Goal: Task Accomplishment & Management: Use online tool/utility

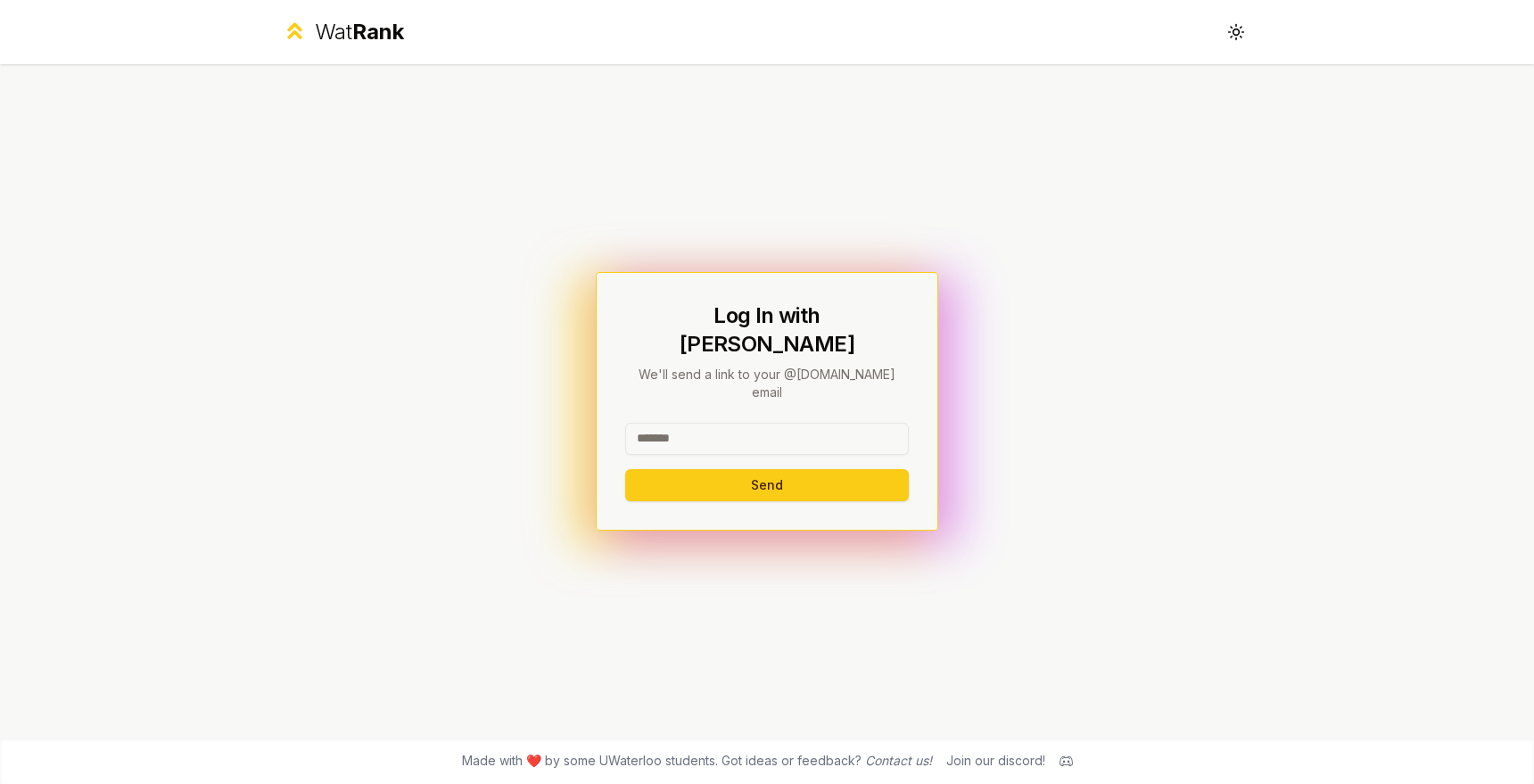
click at [738, 422] on input at bounding box center [766, 439] width 284 height 32
type input "********"
click at [625, 469] on button "Send" at bounding box center [766, 485] width 284 height 32
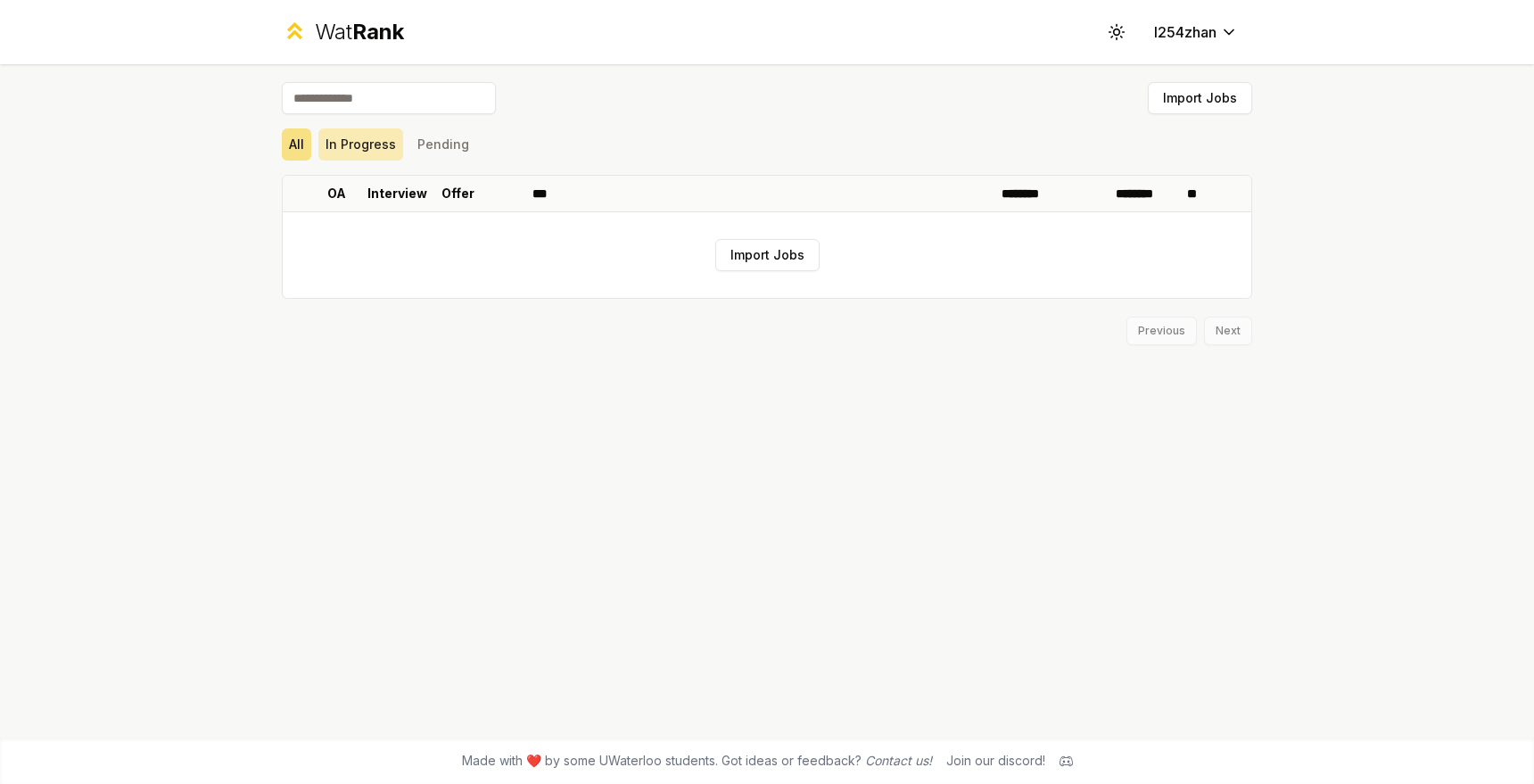
click at [357, 139] on button "In Progress" at bounding box center [361, 144] width 85 height 32
click at [309, 143] on button "All" at bounding box center [296, 144] width 30 height 32
click at [763, 262] on button "Import Jobs" at bounding box center [767, 255] width 105 height 32
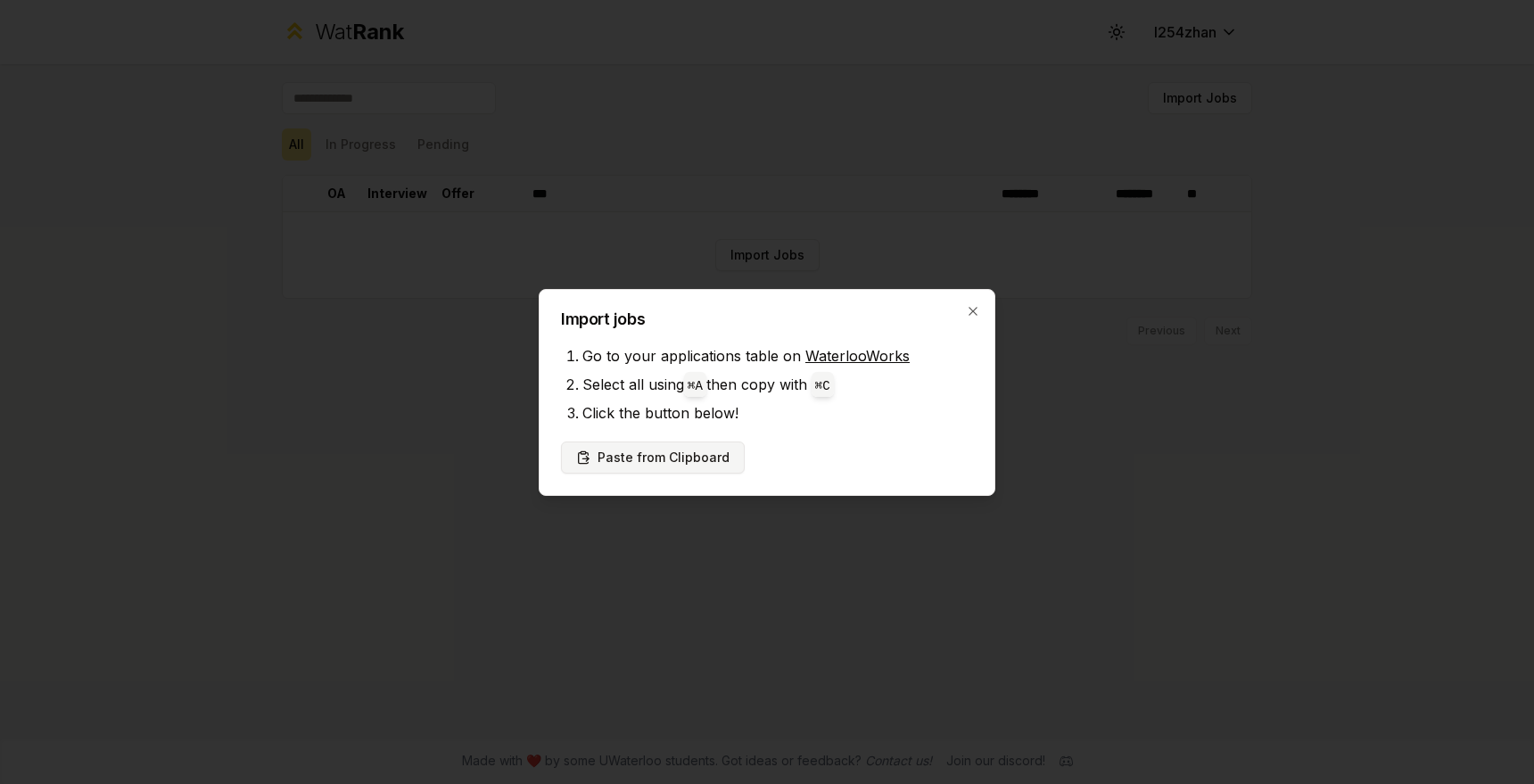
click at [709, 446] on button "Paste from Clipboard" at bounding box center [652, 457] width 183 height 32
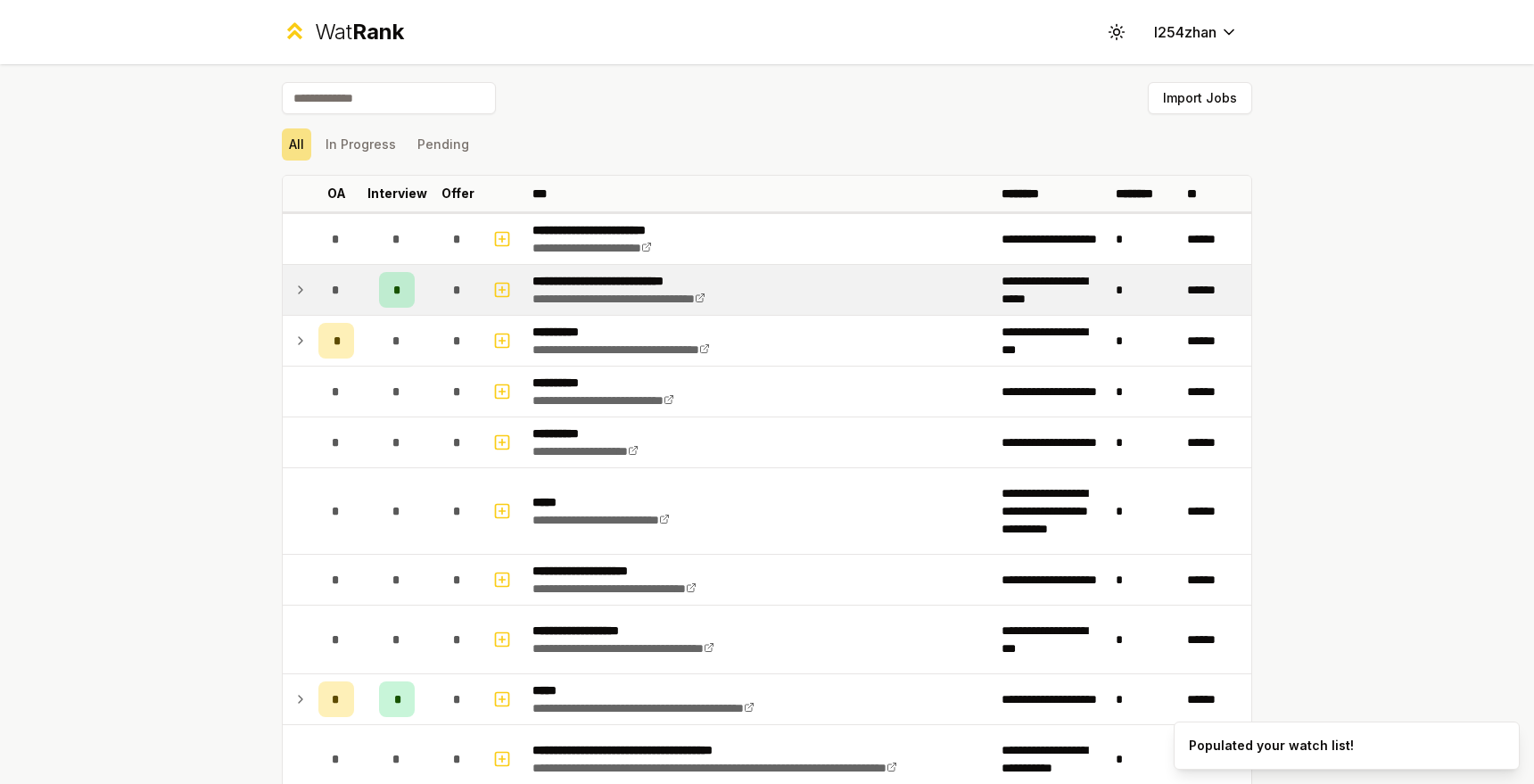
click at [311, 294] on td "*" at bounding box center [337, 290] width 50 height 50
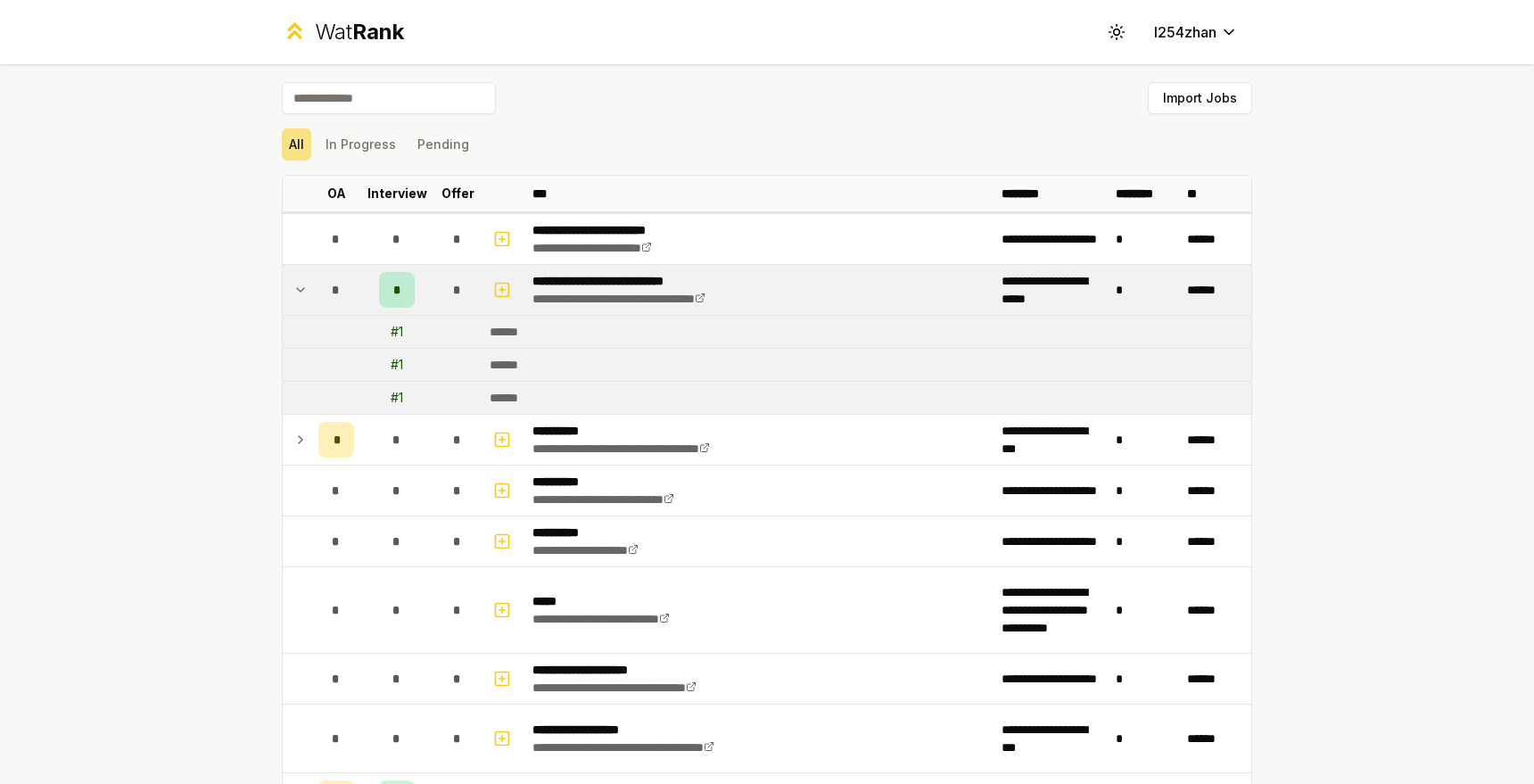
click at [311, 291] on td "*" at bounding box center [337, 290] width 50 height 50
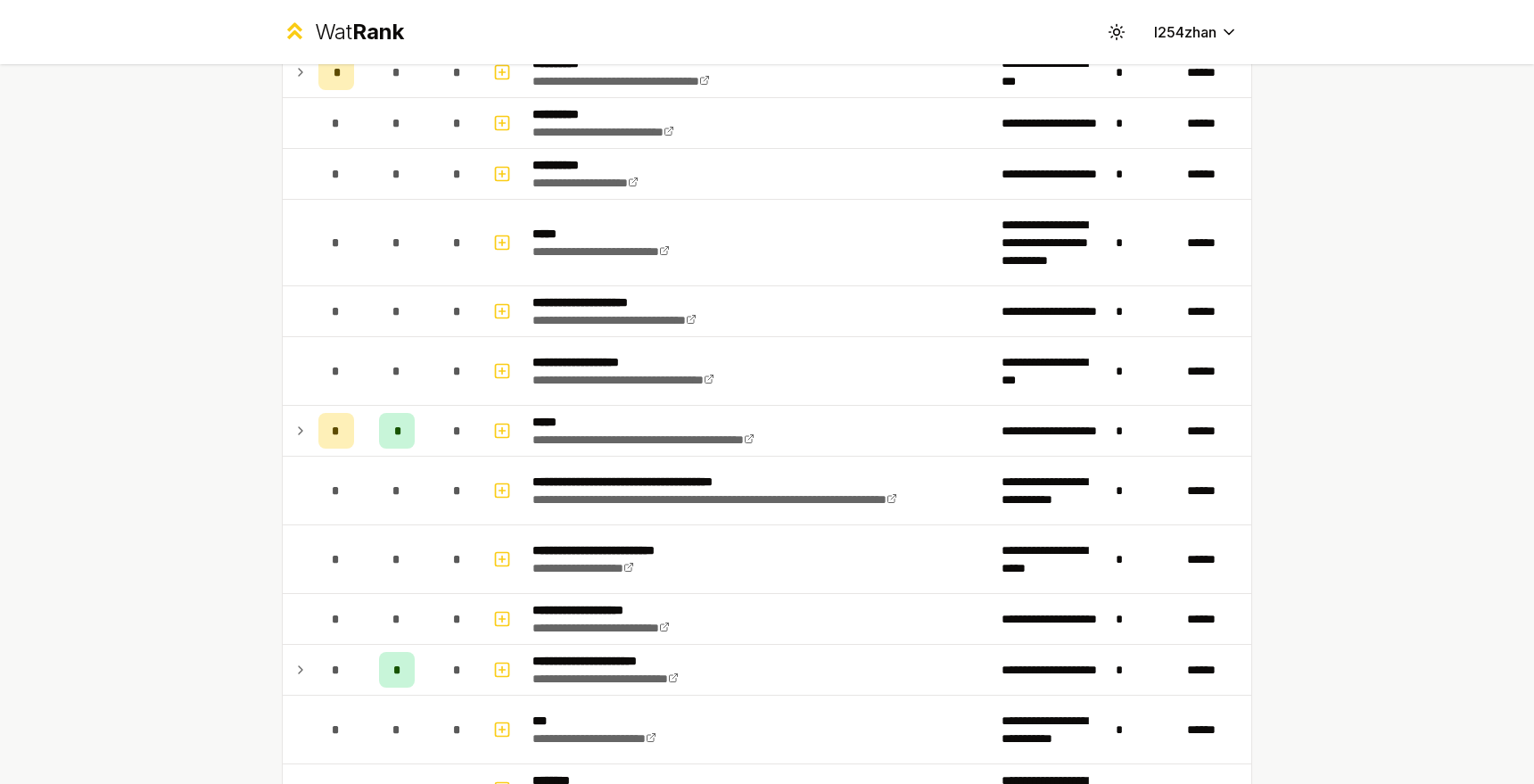
scroll to position [321, 0]
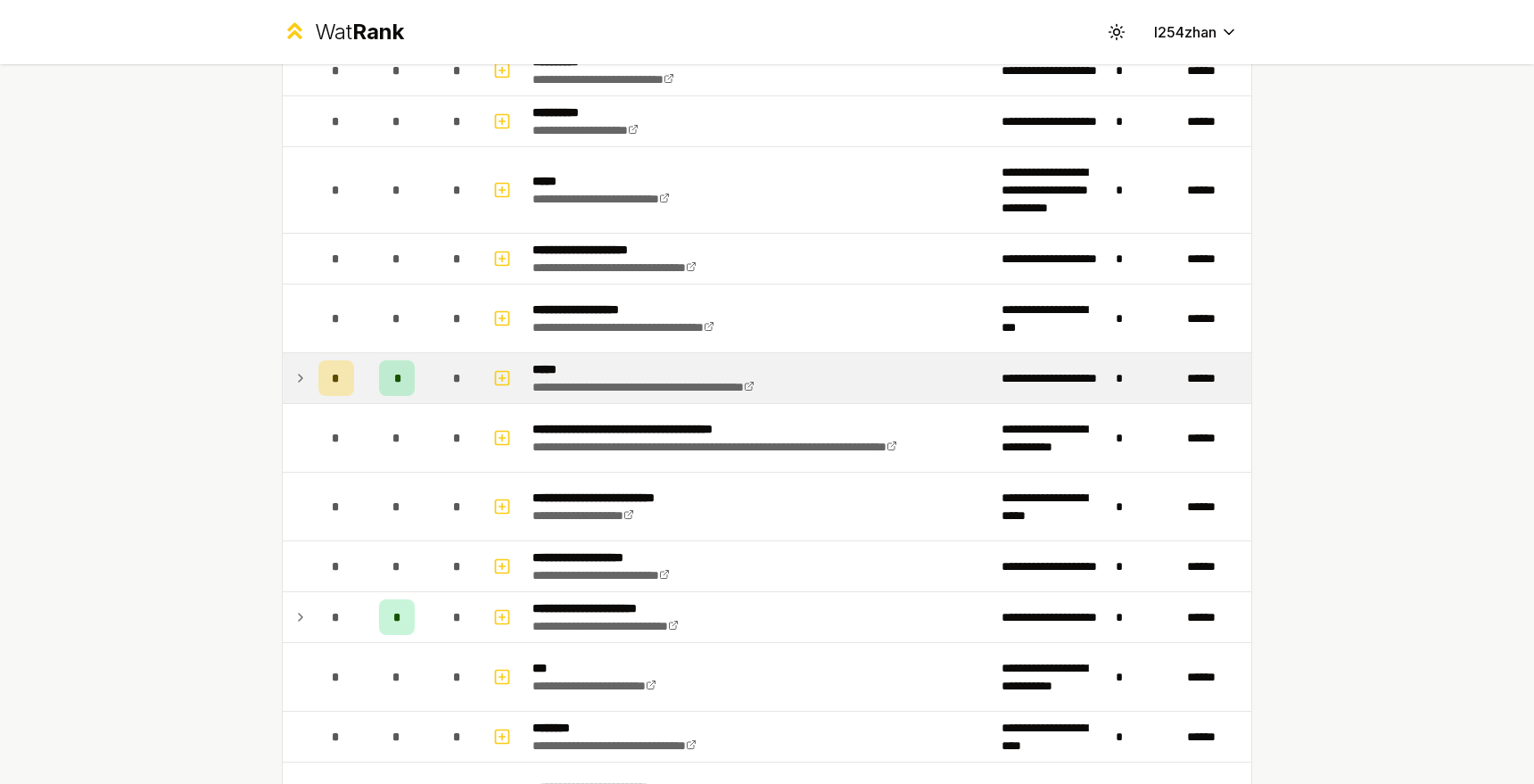
click at [362, 357] on td "*" at bounding box center [397, 379] width 72 height 50
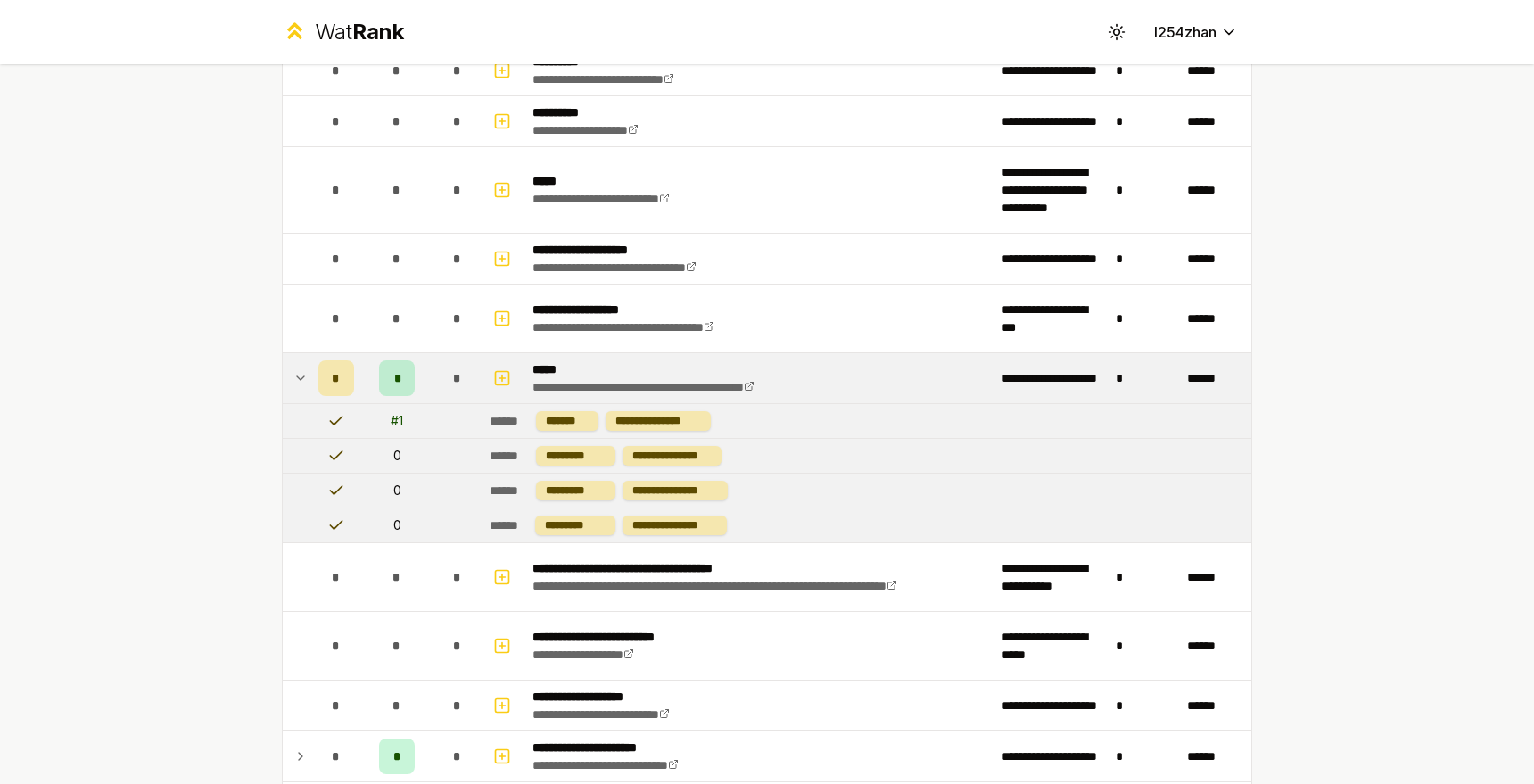
click at [347, 370] on td "*" at bounding box center [337, 379] width 50 height 50
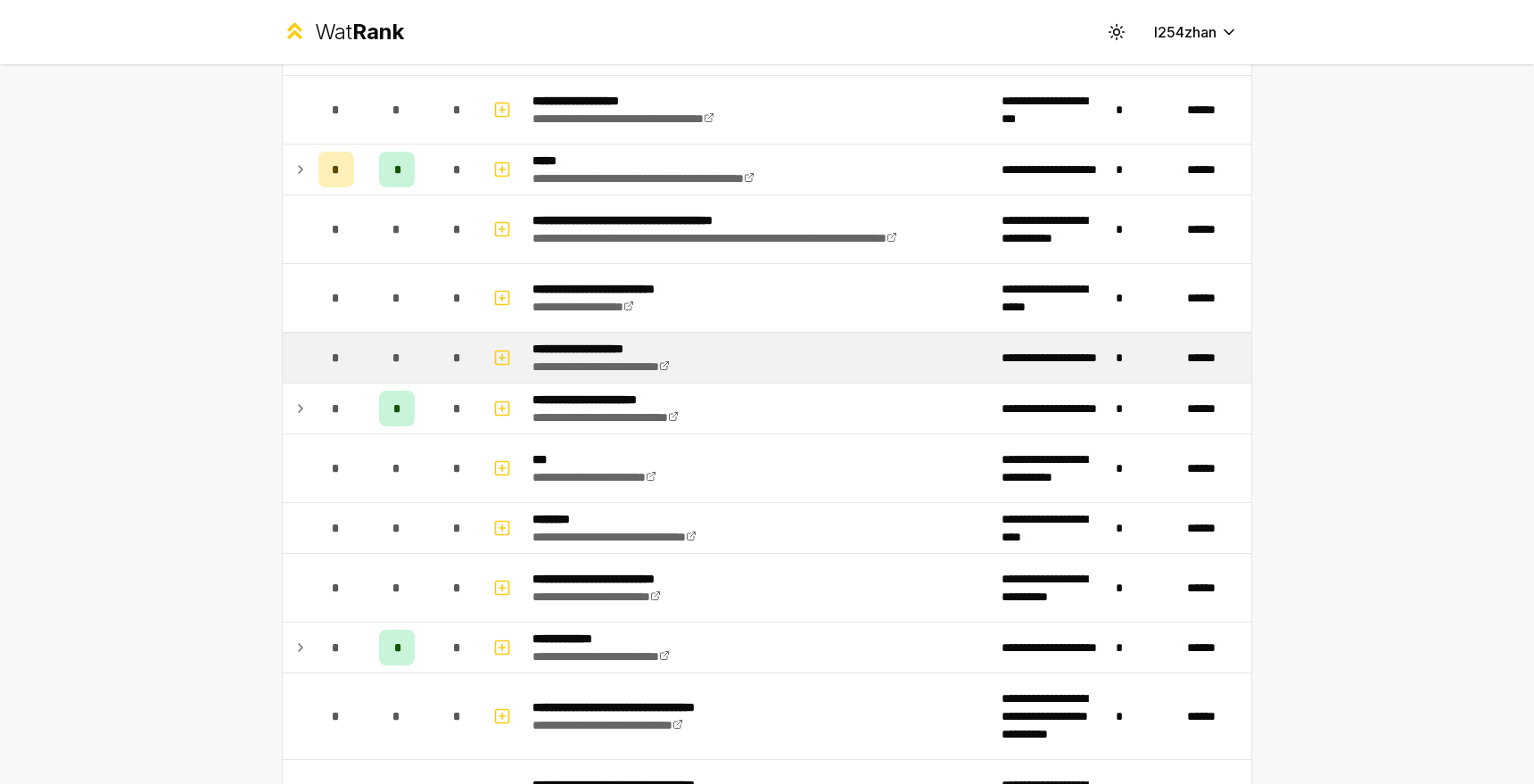
scroll to position [535, 0]
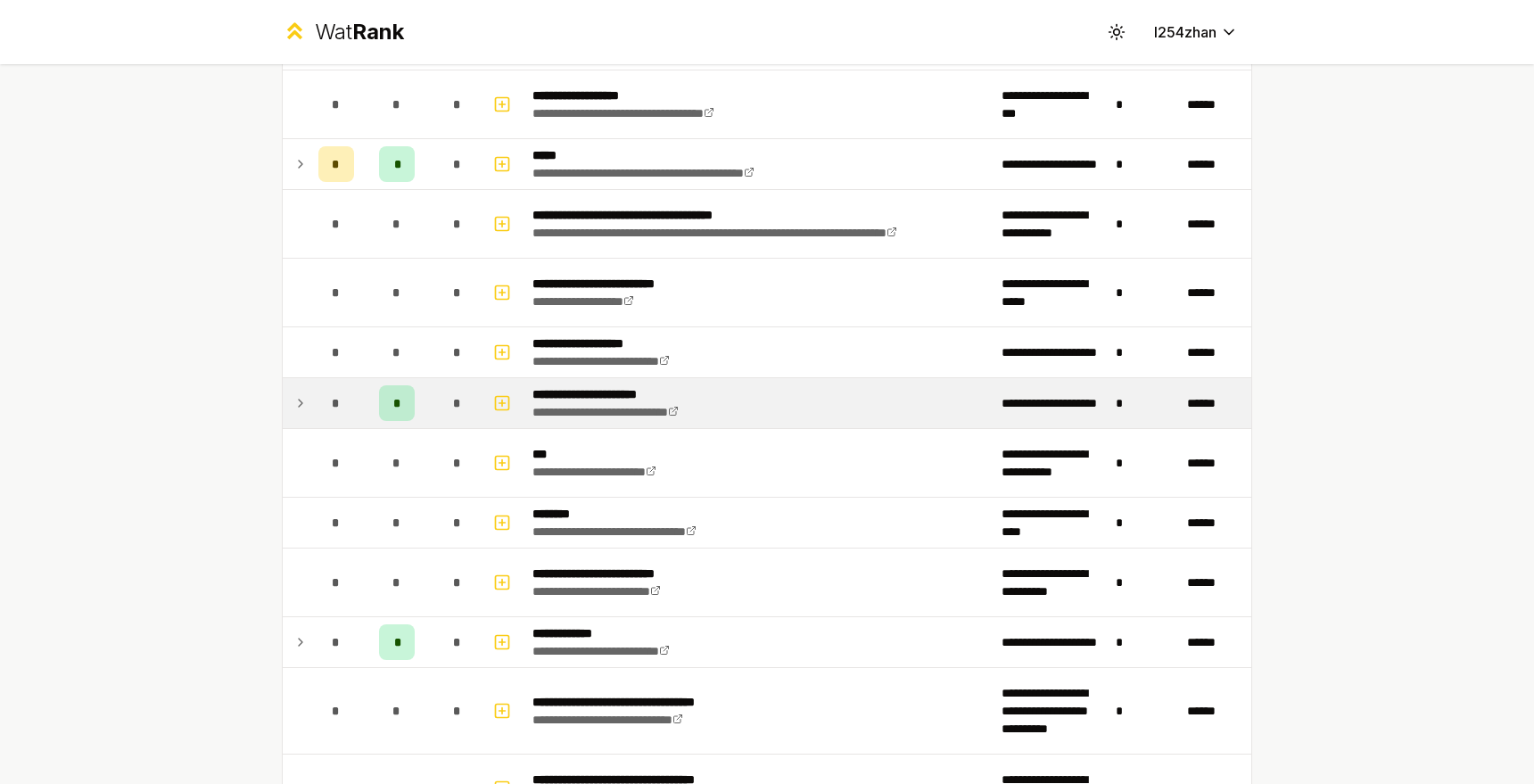
click at [345, 396] on div "*" at bounding box center [337, 403] width 36 height 36
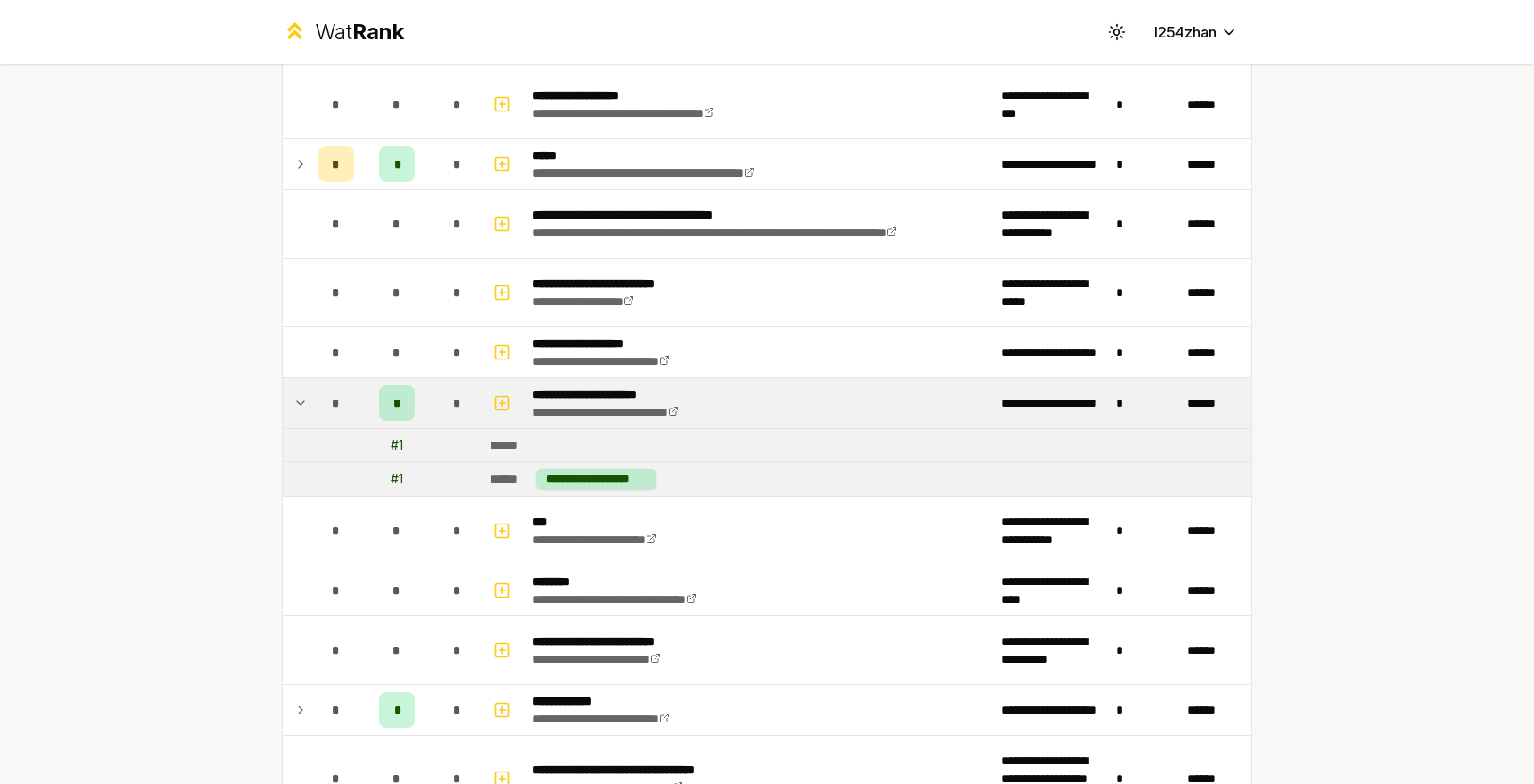
click at [346, 396] on div "*" at bounding box center [337, 403] width 36 height 36
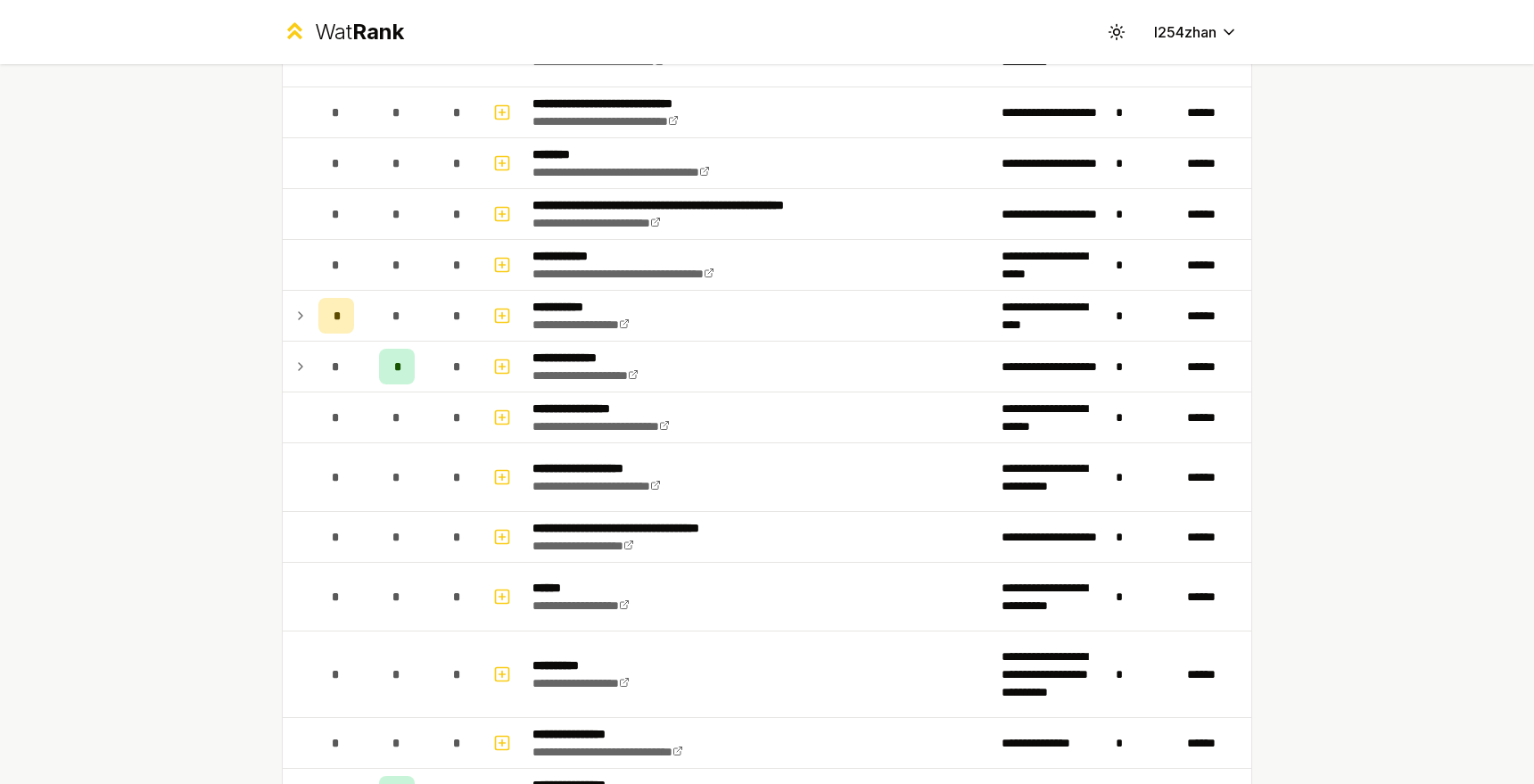
scroll to position [1284, 0]
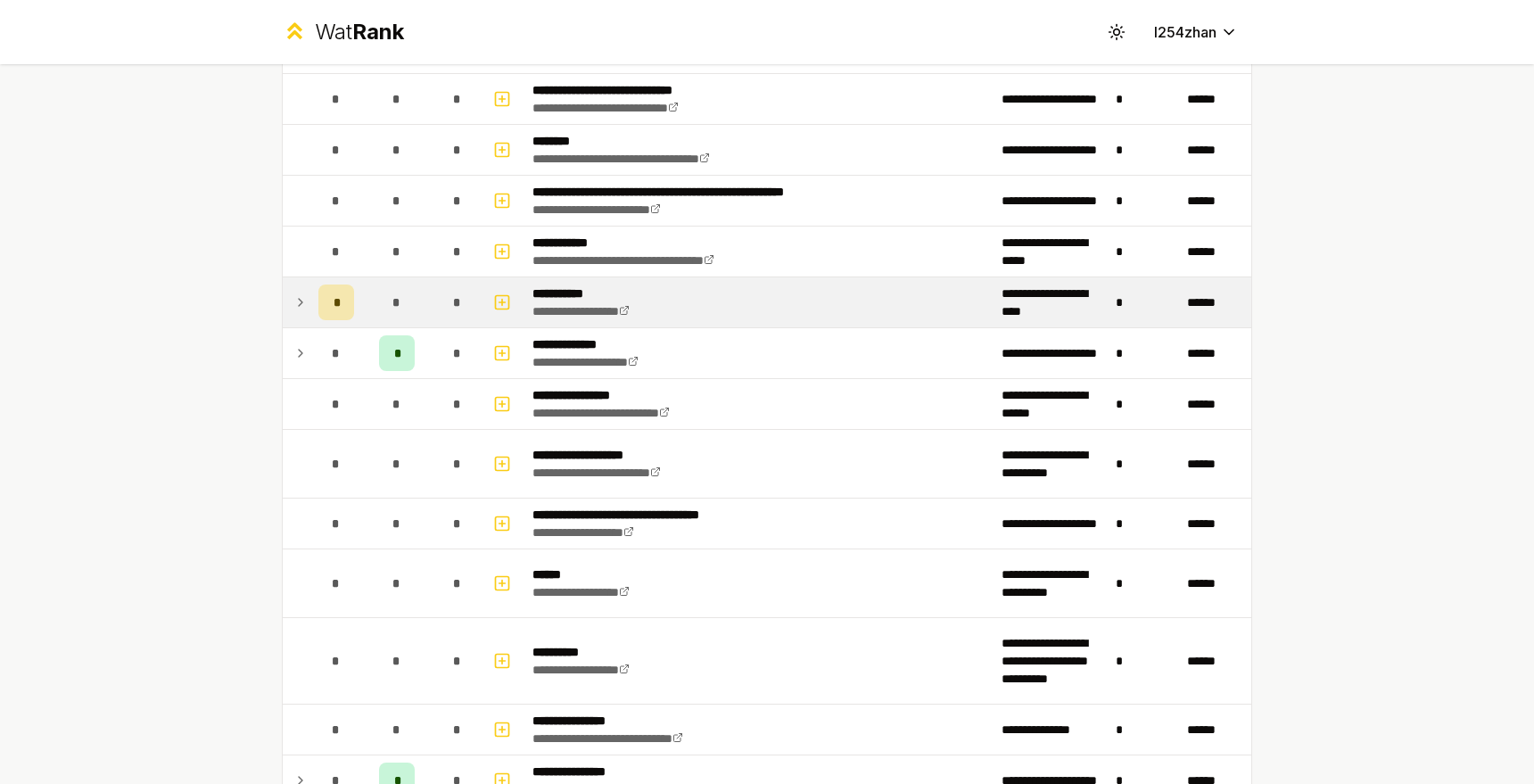
click at [368, 302] on td "*" at bounding box center [397, 303] width 72 height 50
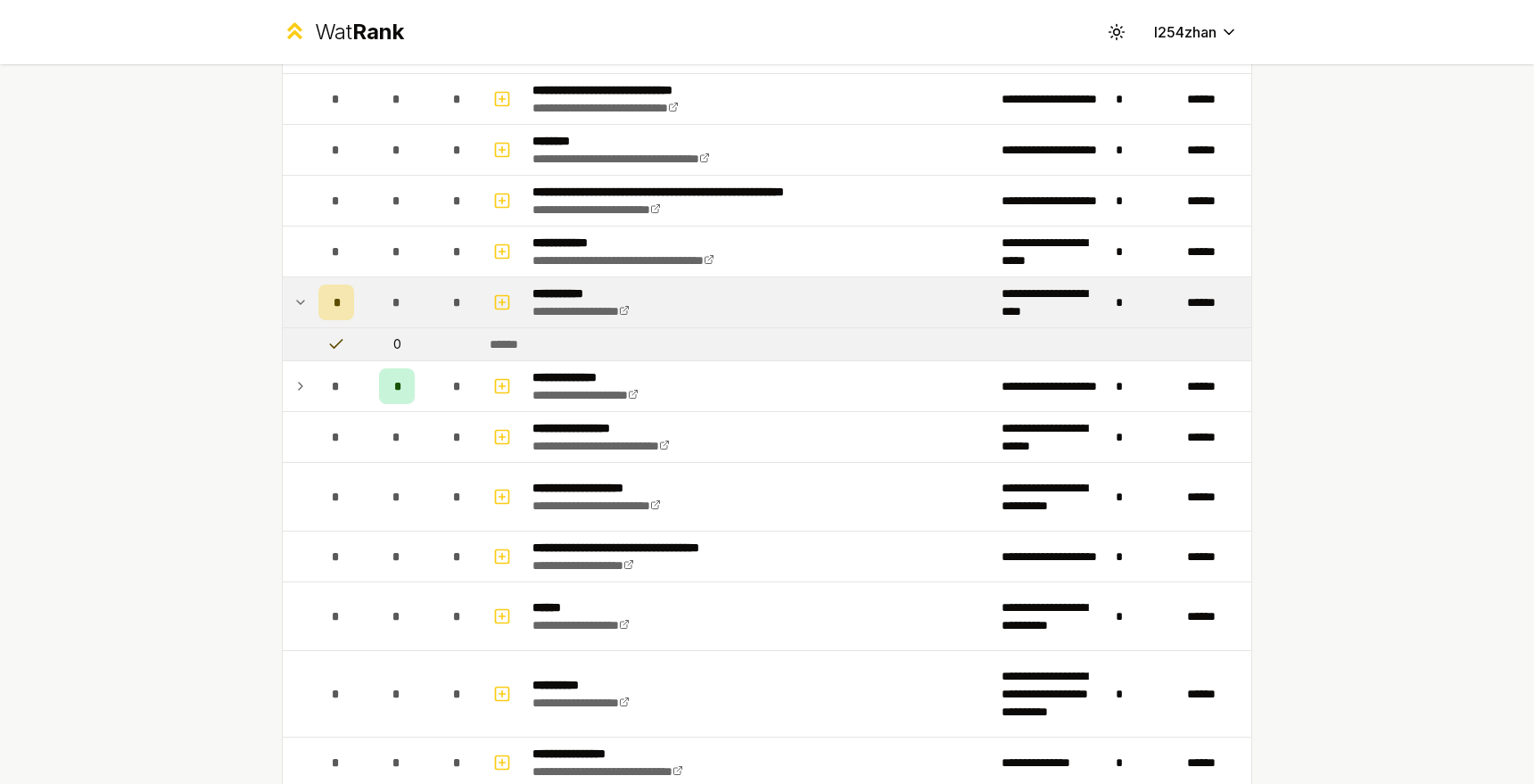
click at [368, 302] on td "*" at bounding box center [397, 303] width 72 height 50
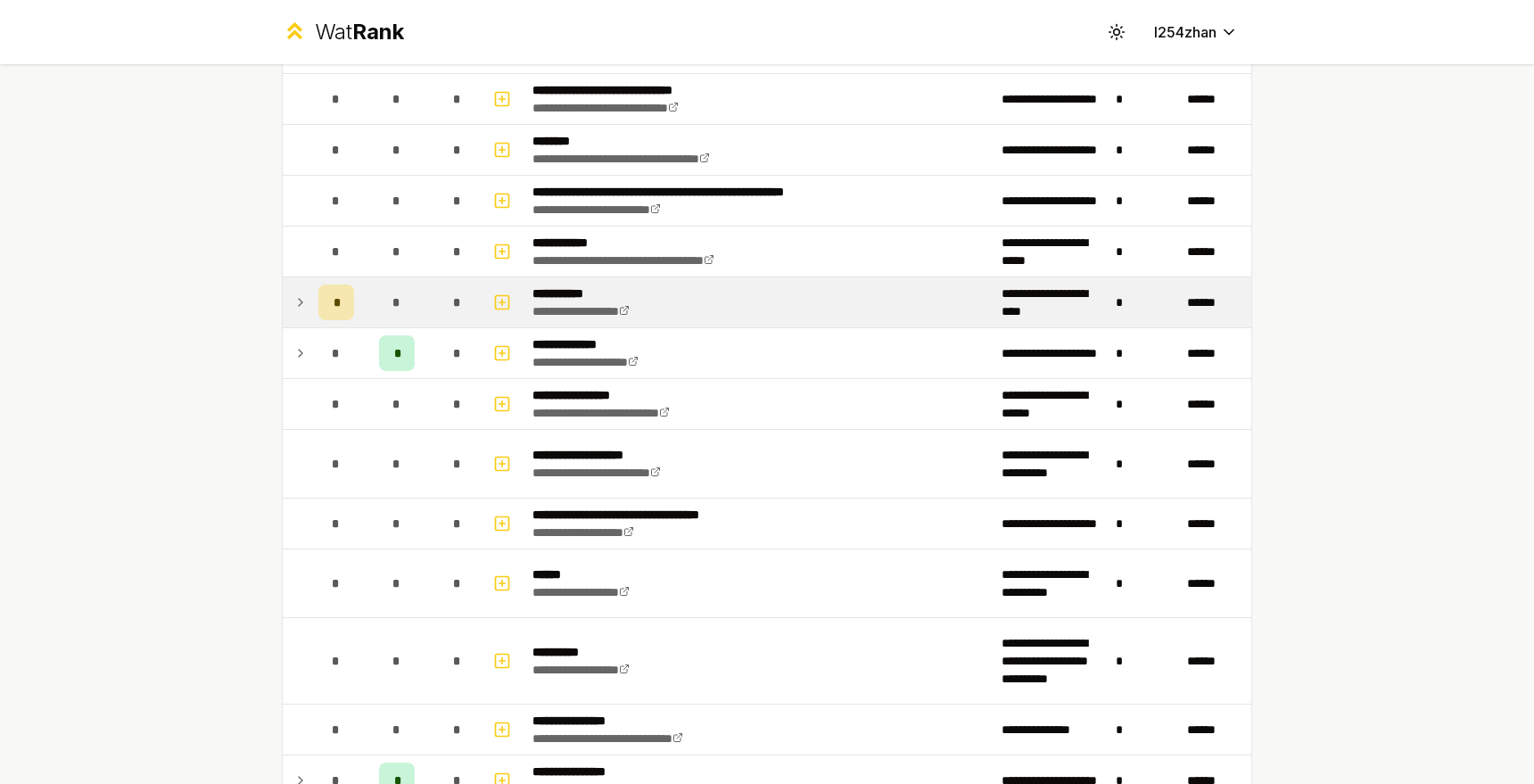
click at [350, 325] on td "*" at bounding box center [337, 303] width 50 height 50
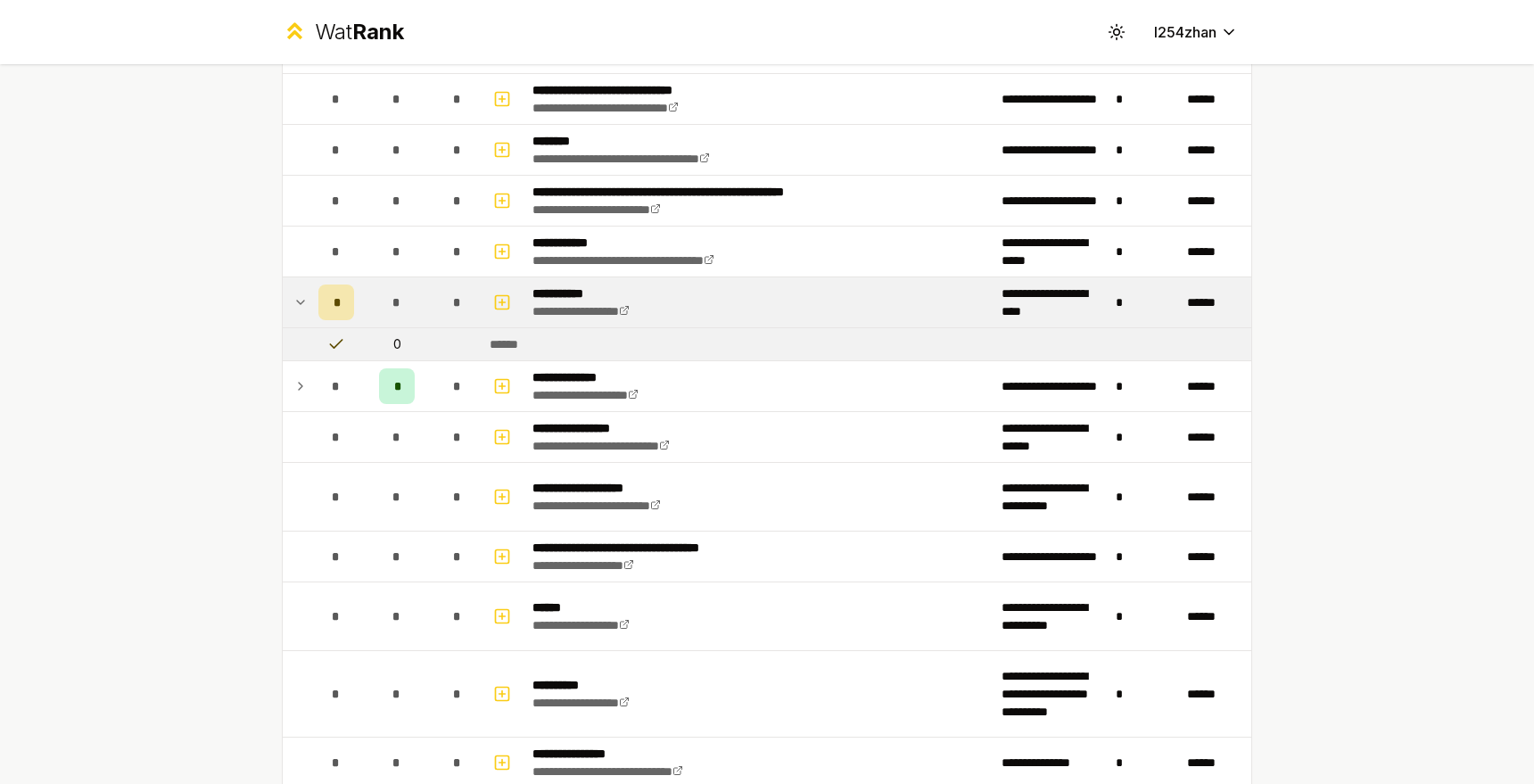
click at [362, 320] on td "*" at bounding box center [397, 303] width 72 height 50
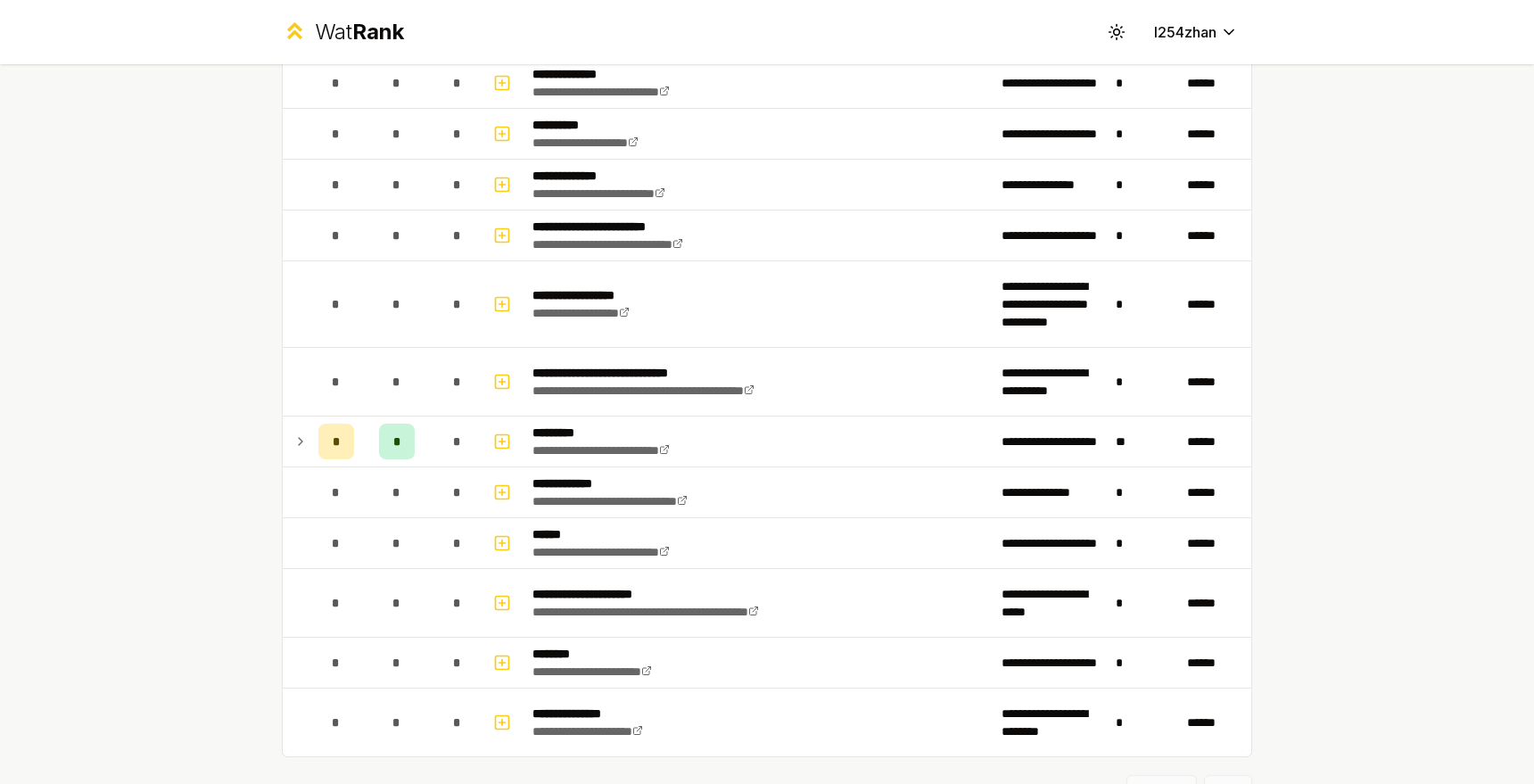
scroll to position [2033, 0]
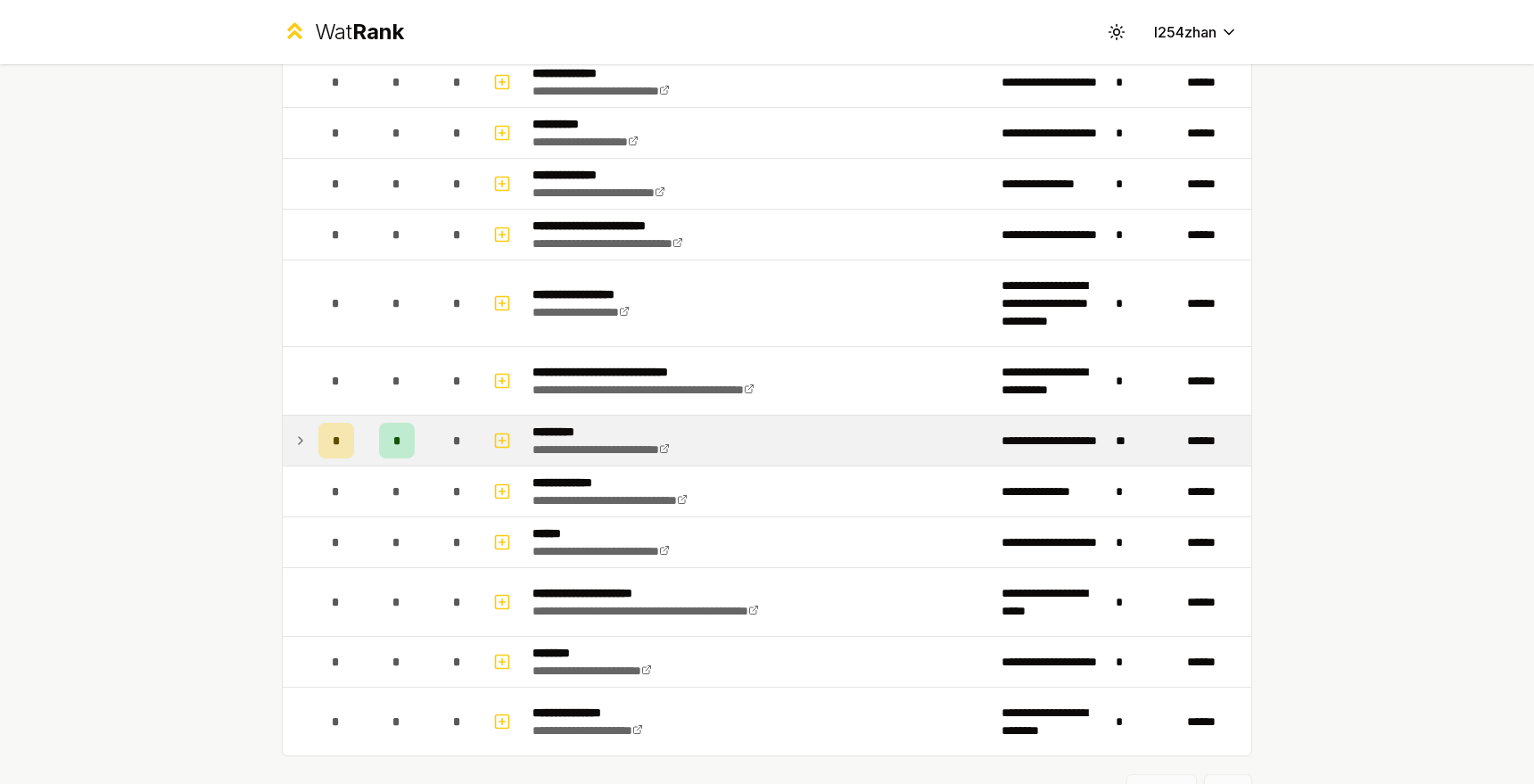
click at [379, 432] on div "*" at bounding box center [396, 440] width 36 height 36
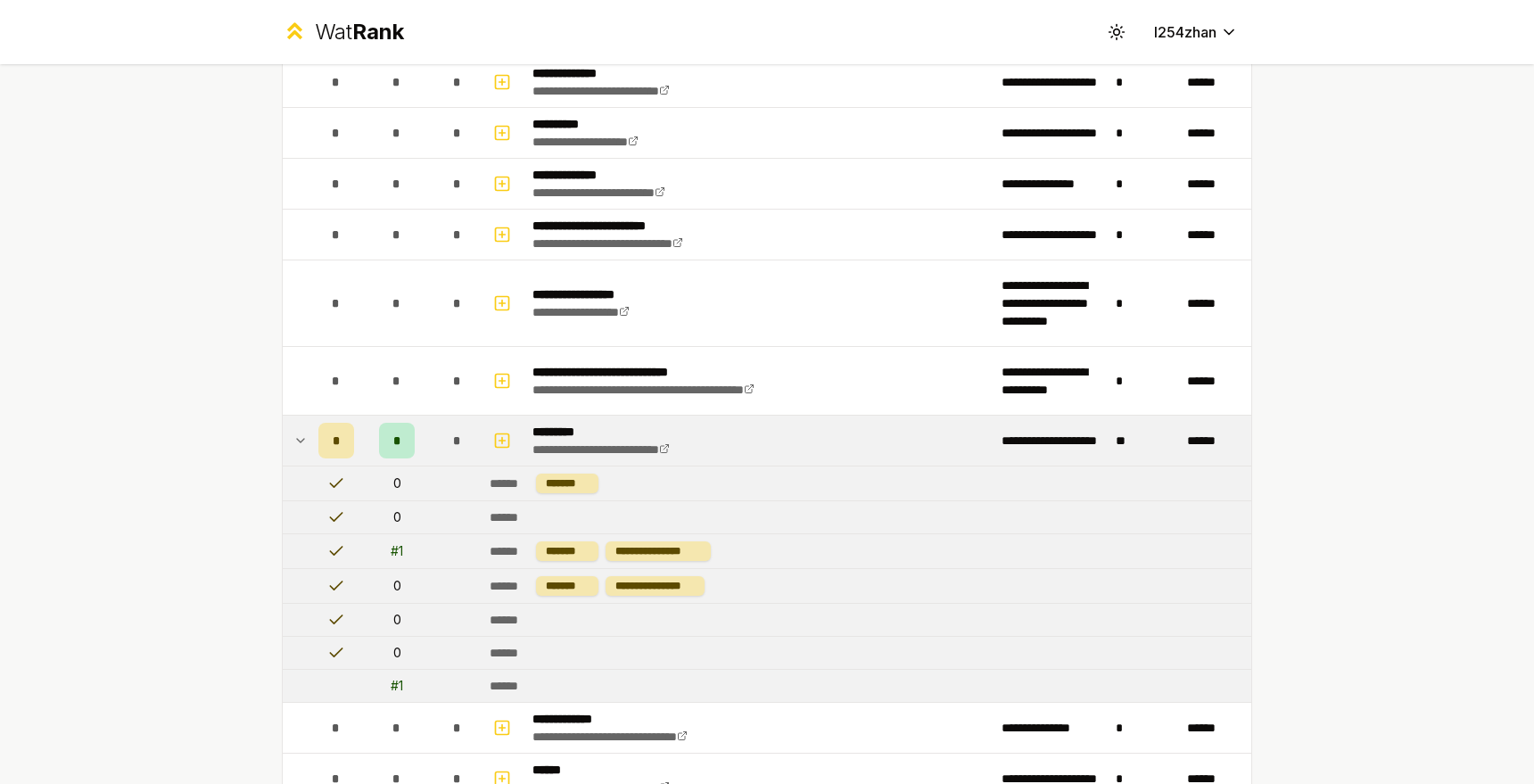
click at [371, 430] on td "*" at bounding box center [397, 440] width 72 height 50
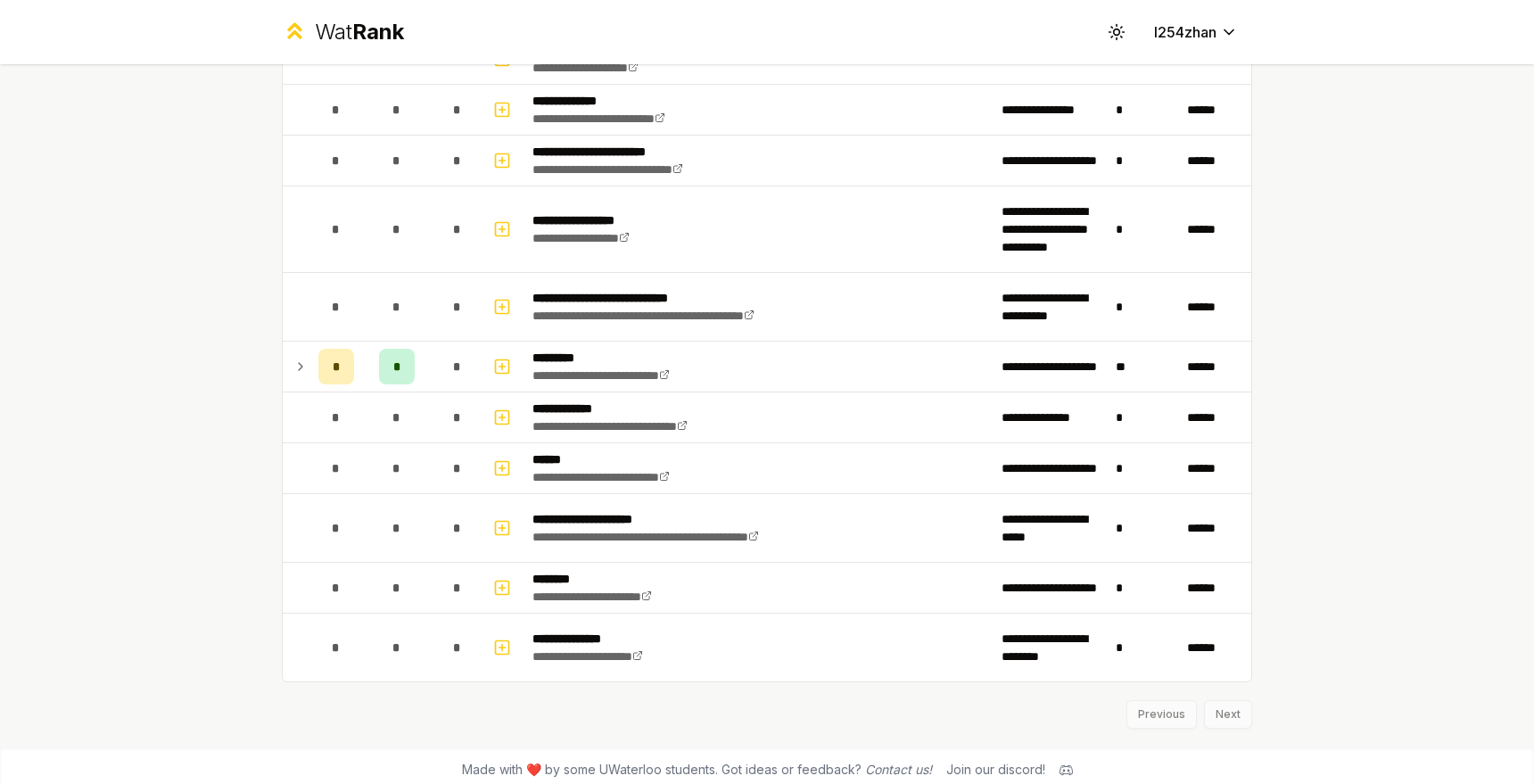
scroll to position [2116, 0]
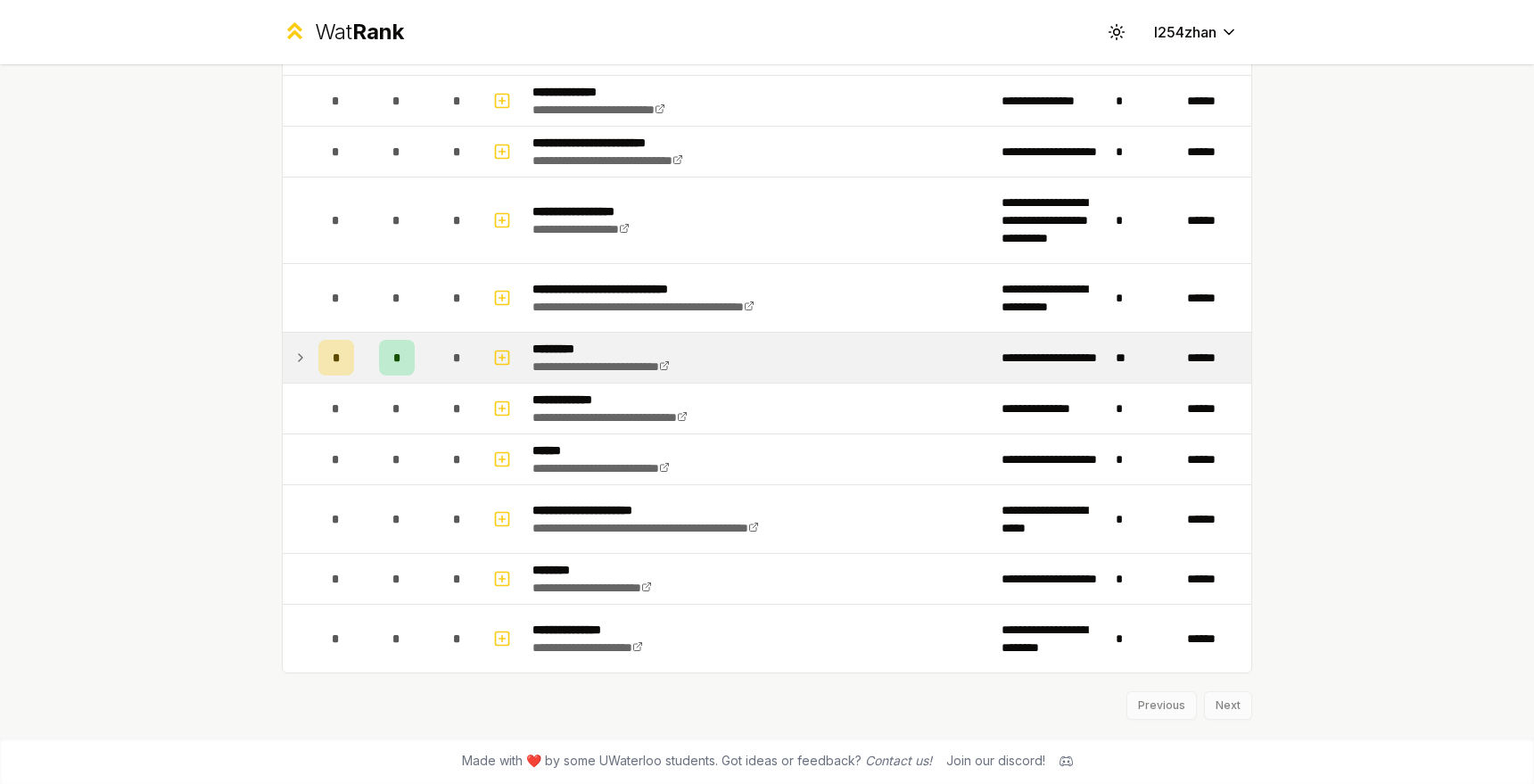
click at [407, 356] on td "*" at bounding box center [397, 358] width 72 height 50
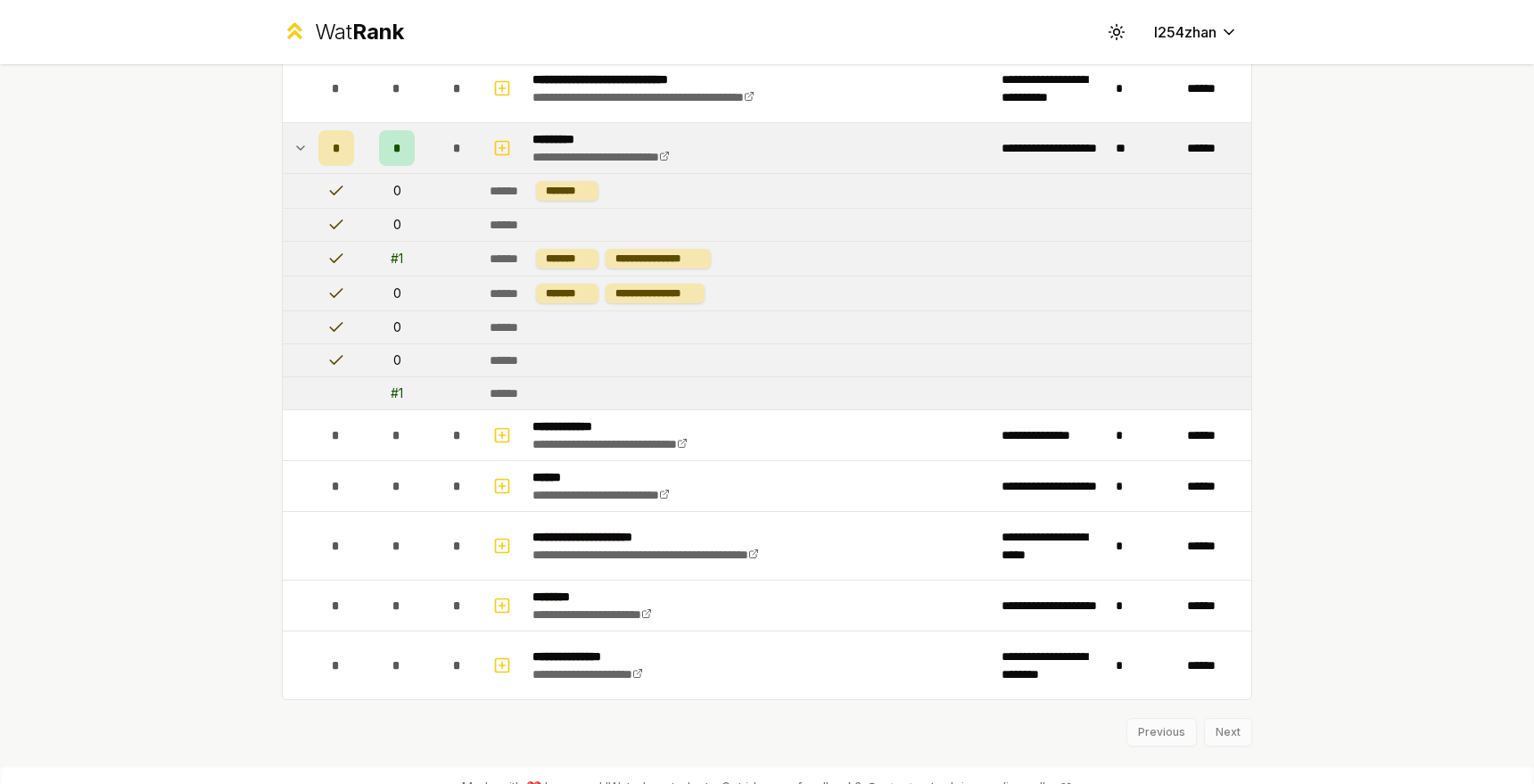
scroll to position [2330, 0]
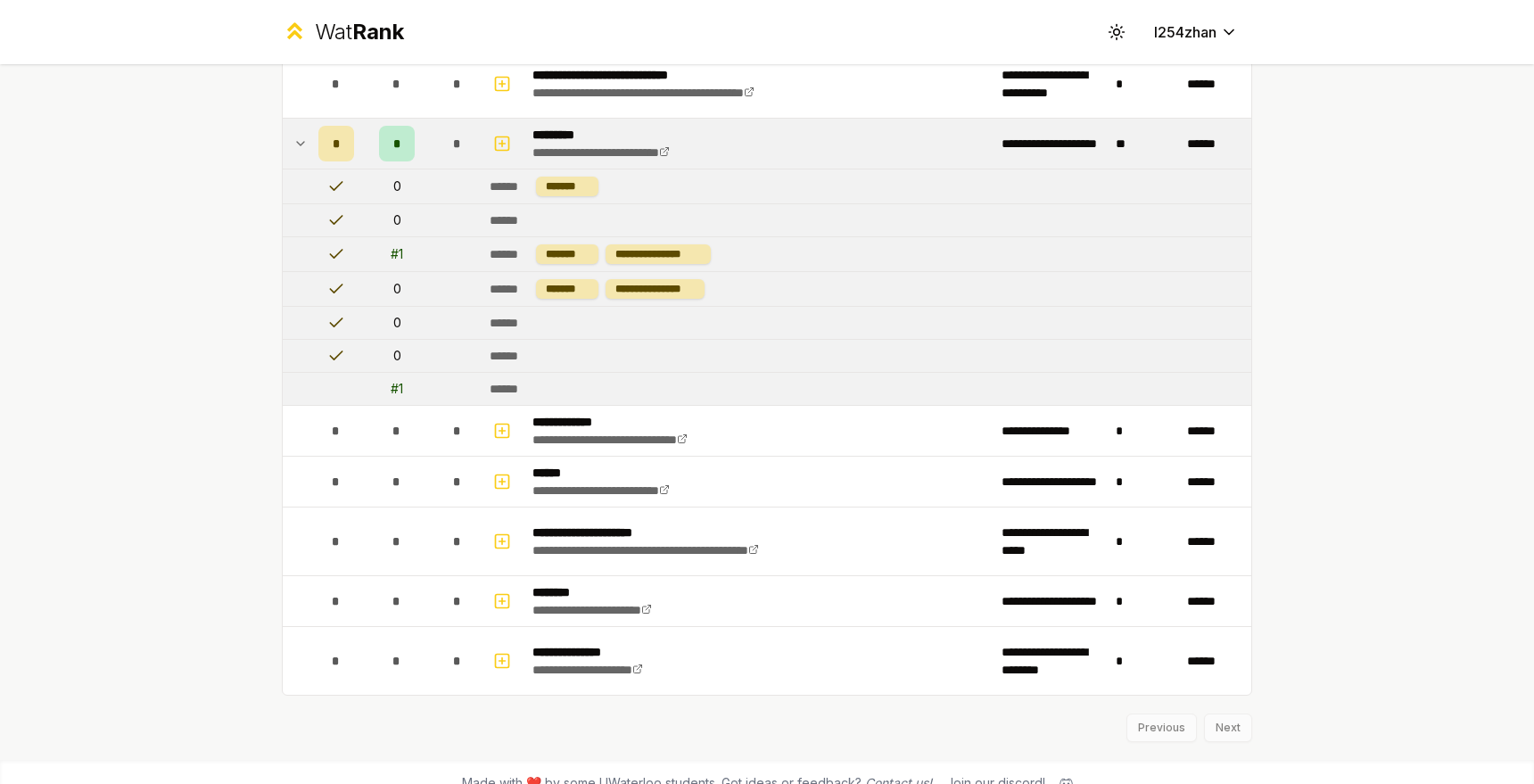
click at [391, 252] on div "# 1" at bounding box center [396, 254] width 13 height 18
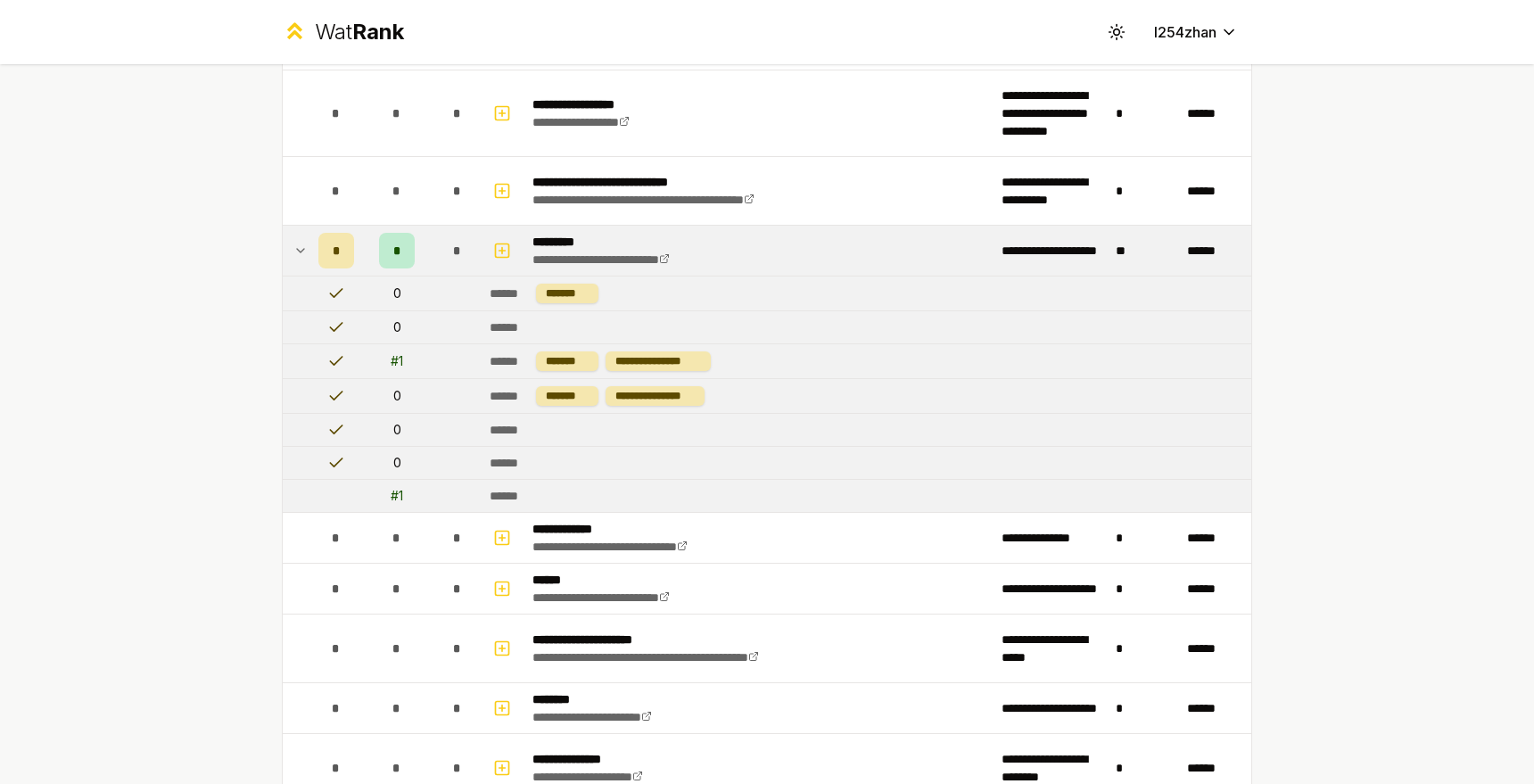
click at [294, 252] on icon at bounding box center [301, 251] width 14 height 21
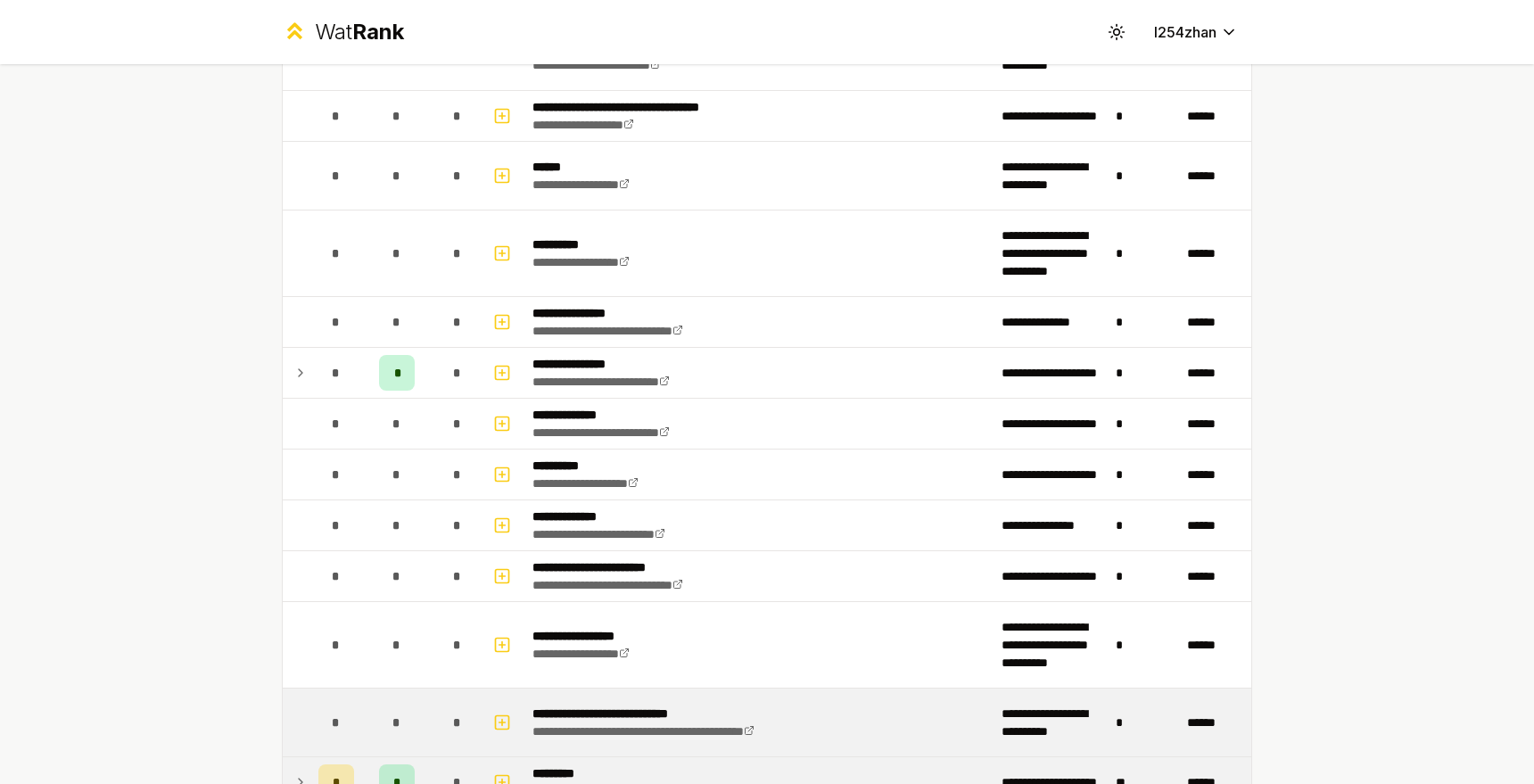
scroll to position [1688, 0]
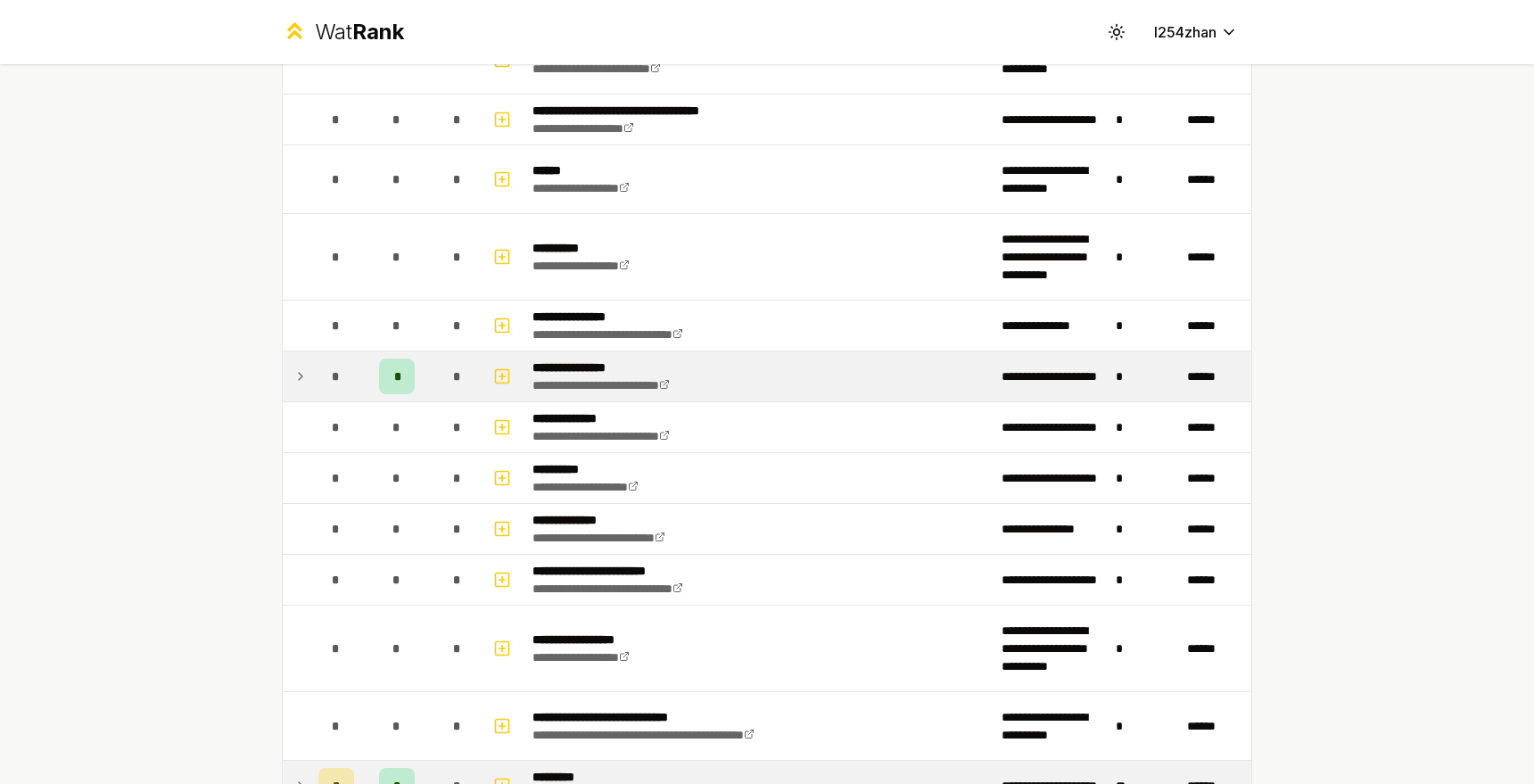
click at [298, 368] on icon at bounding box center [301, 377] width 14 height 21
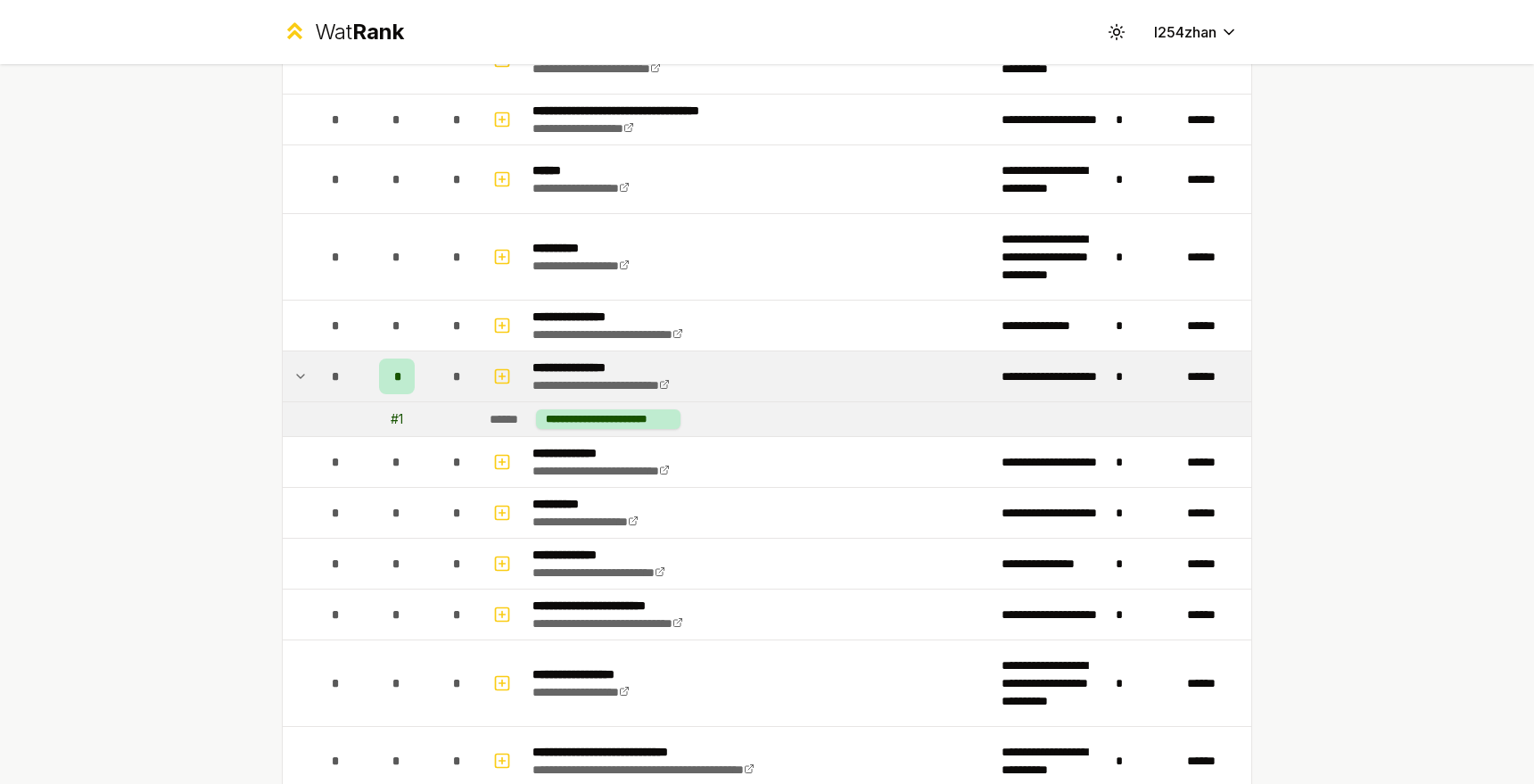
click at [303, 367] on td at bounding box center [297, 377] width 29 height 50
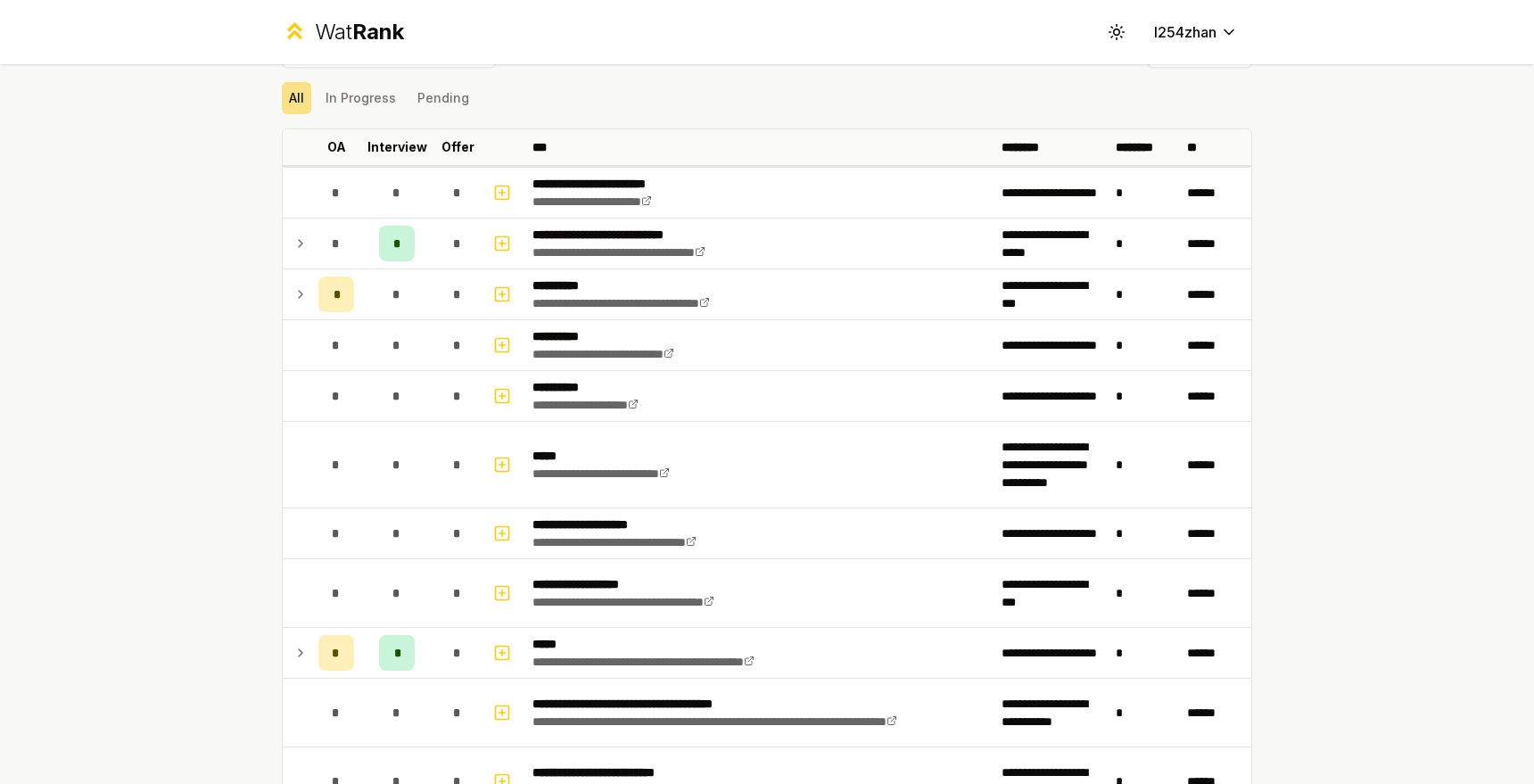
scroll to position [0, 0]
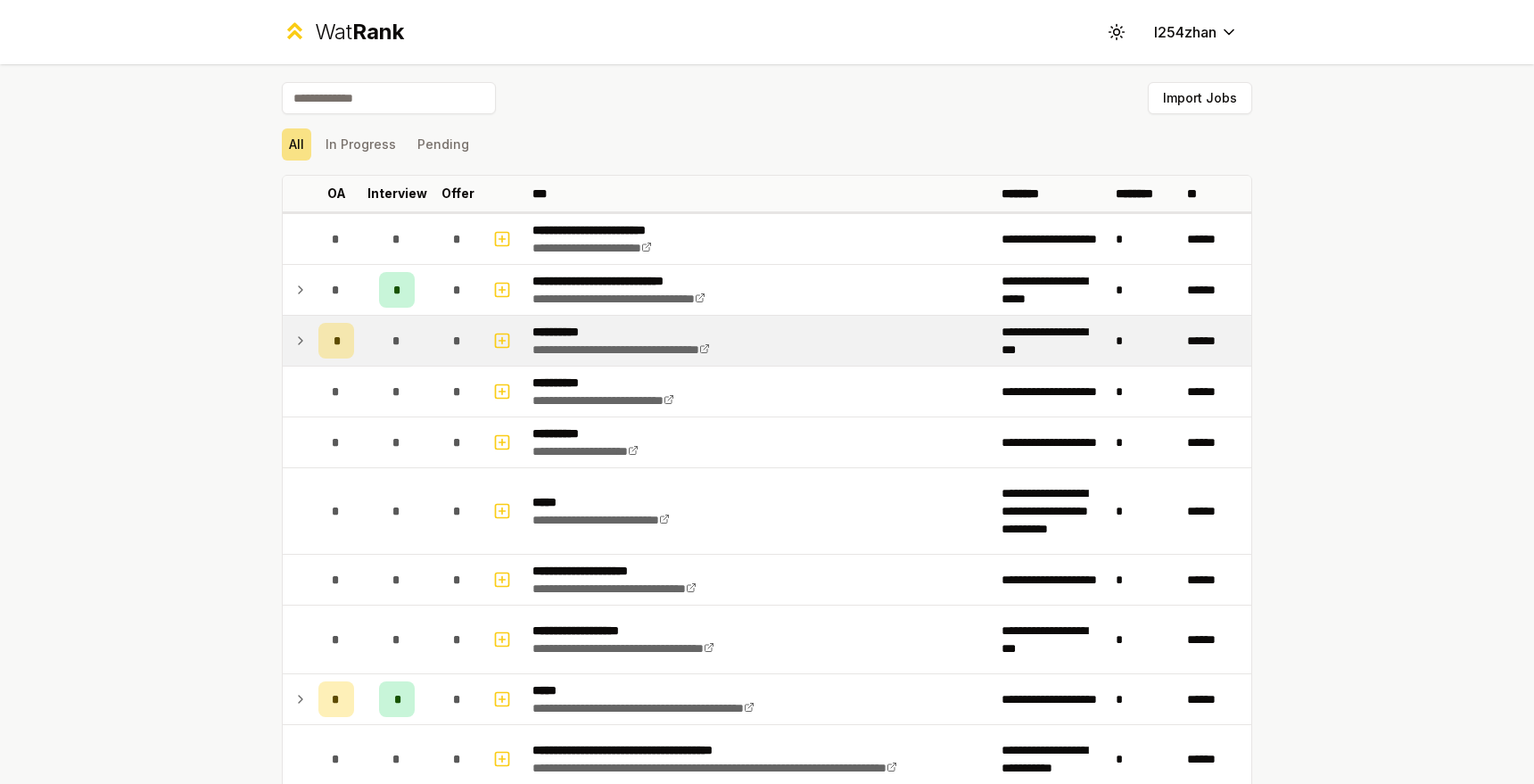
click at [334, 349] on span "*" at bounding box center [337, 341] width 5 height 18
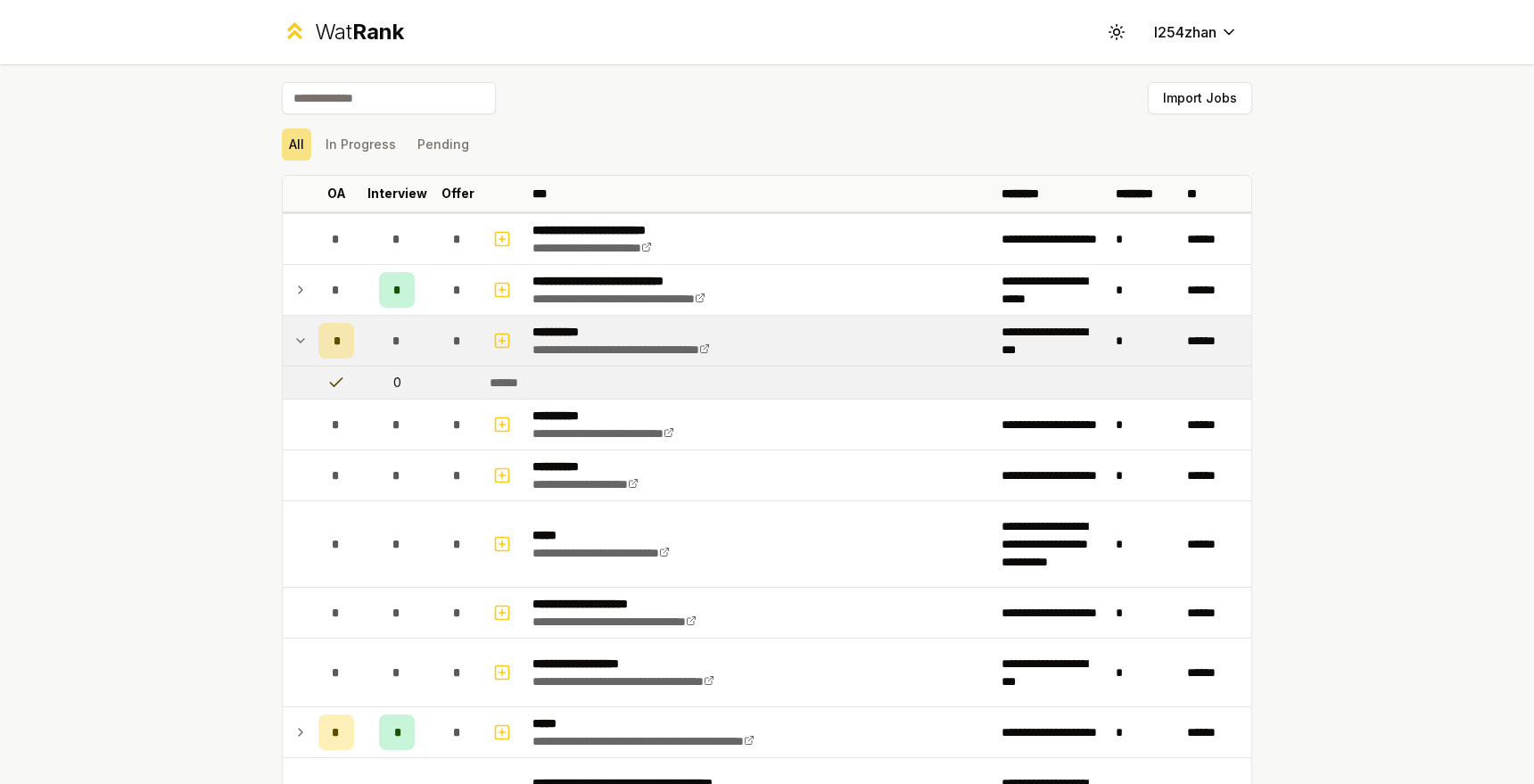
click at [334, 344] on span "*" at bounding box center [337, 341] width 5 height 18
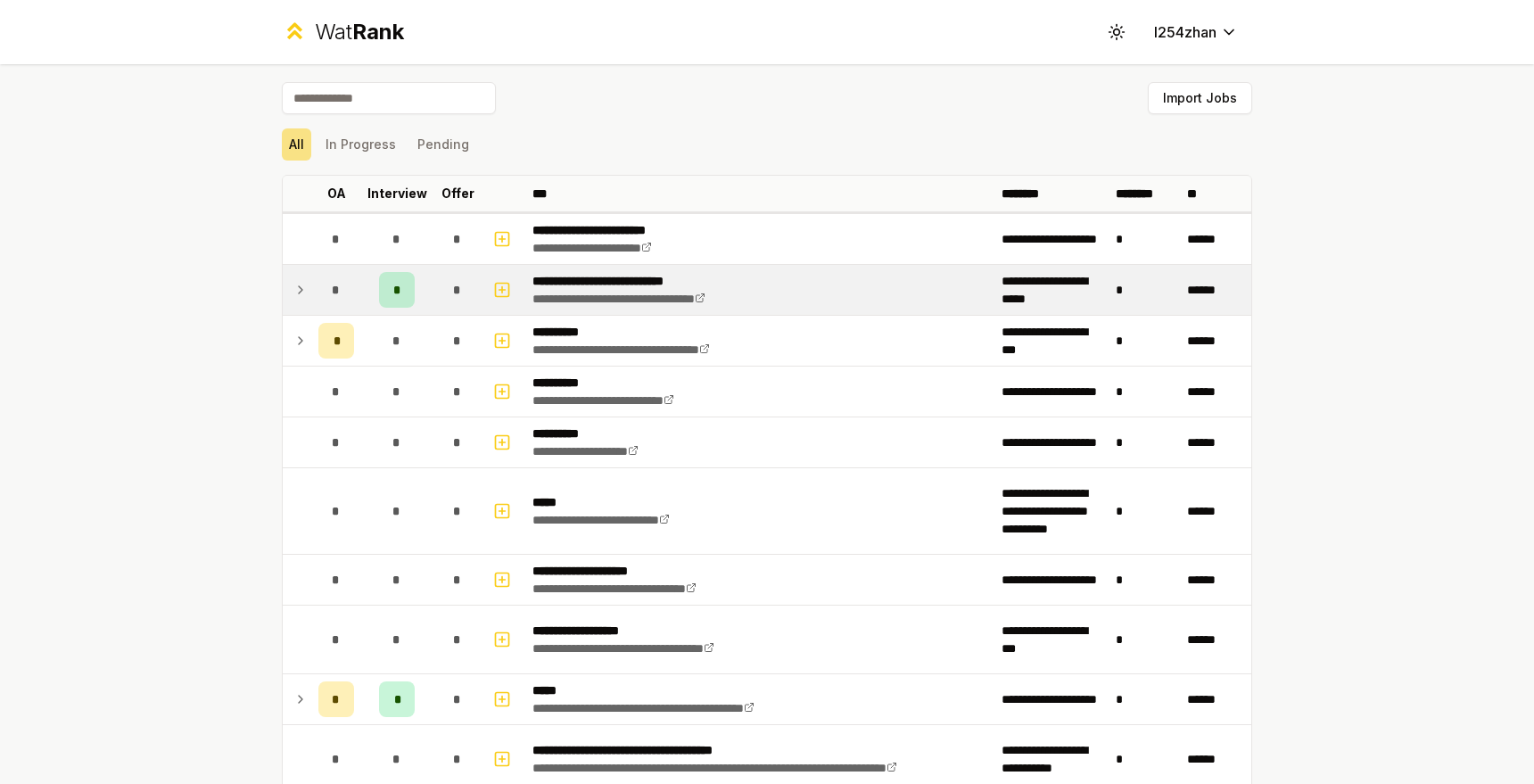
click at [338, 306] on div "*" at bounding box center [337, 290] width 36 height 36
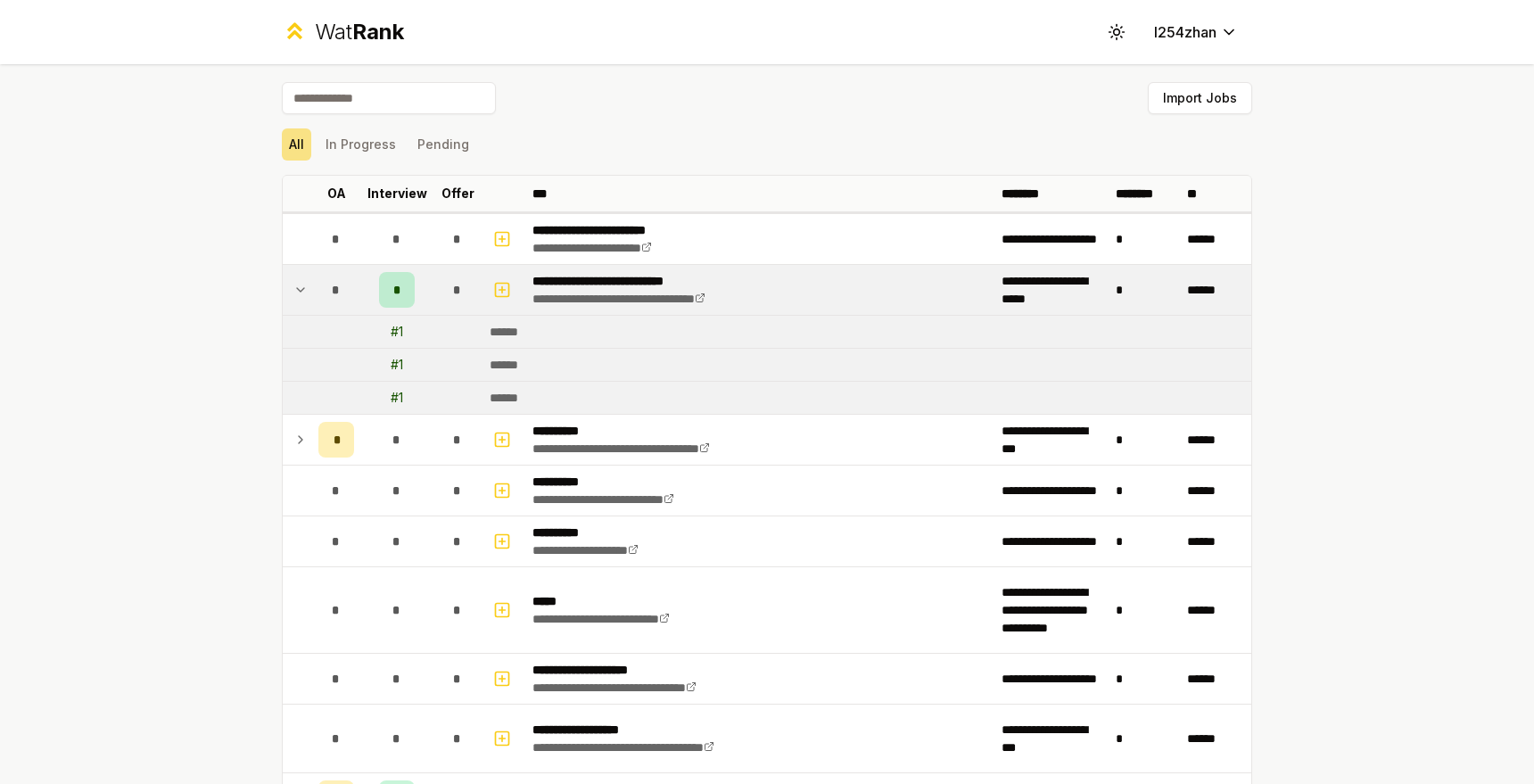
click at [339, 304] on div "*" at bounding box center [337, 290] width 36 height 36
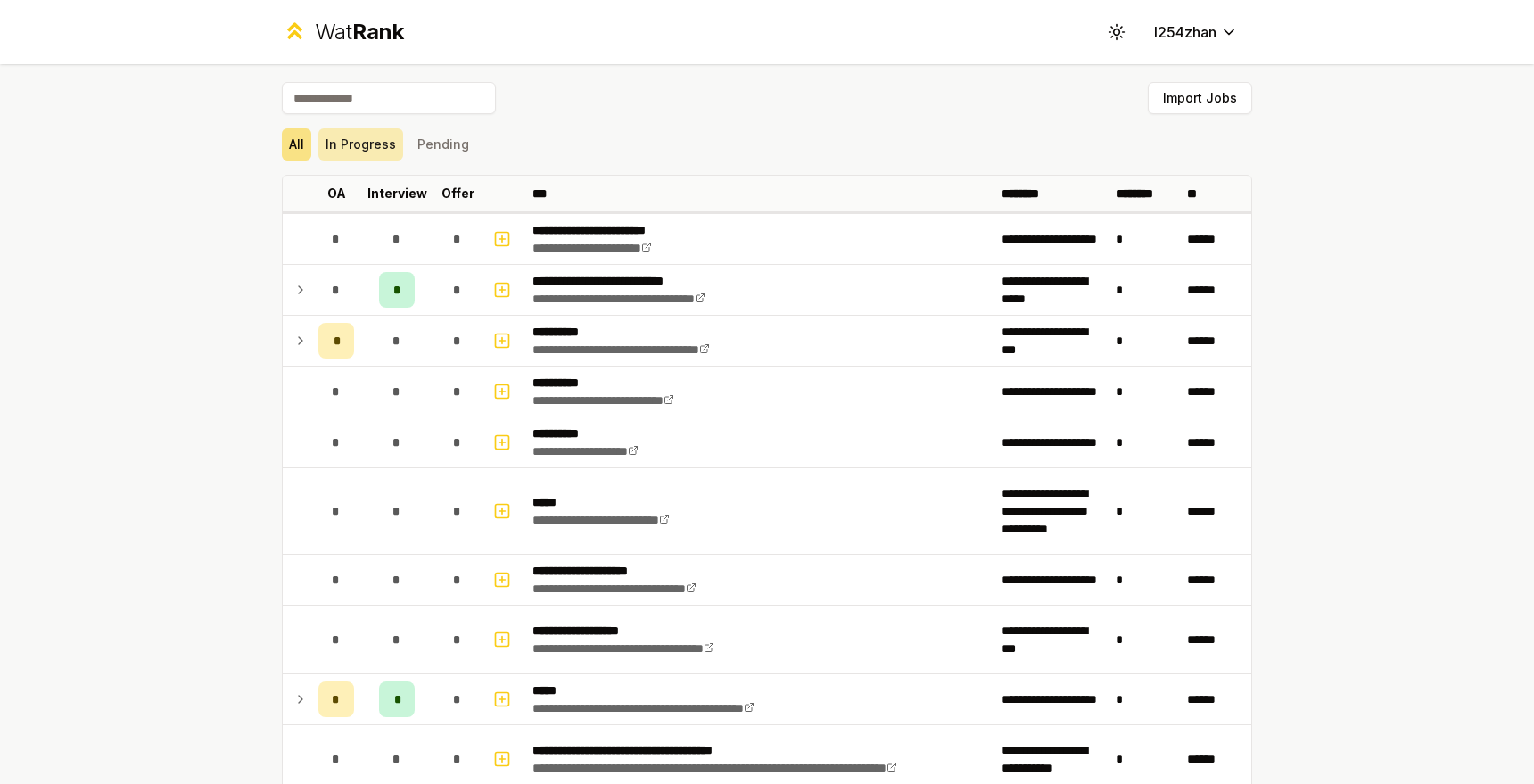
click at [362, 156] on button "In Progress" at bounding box center [361, 144] width 85 height 32
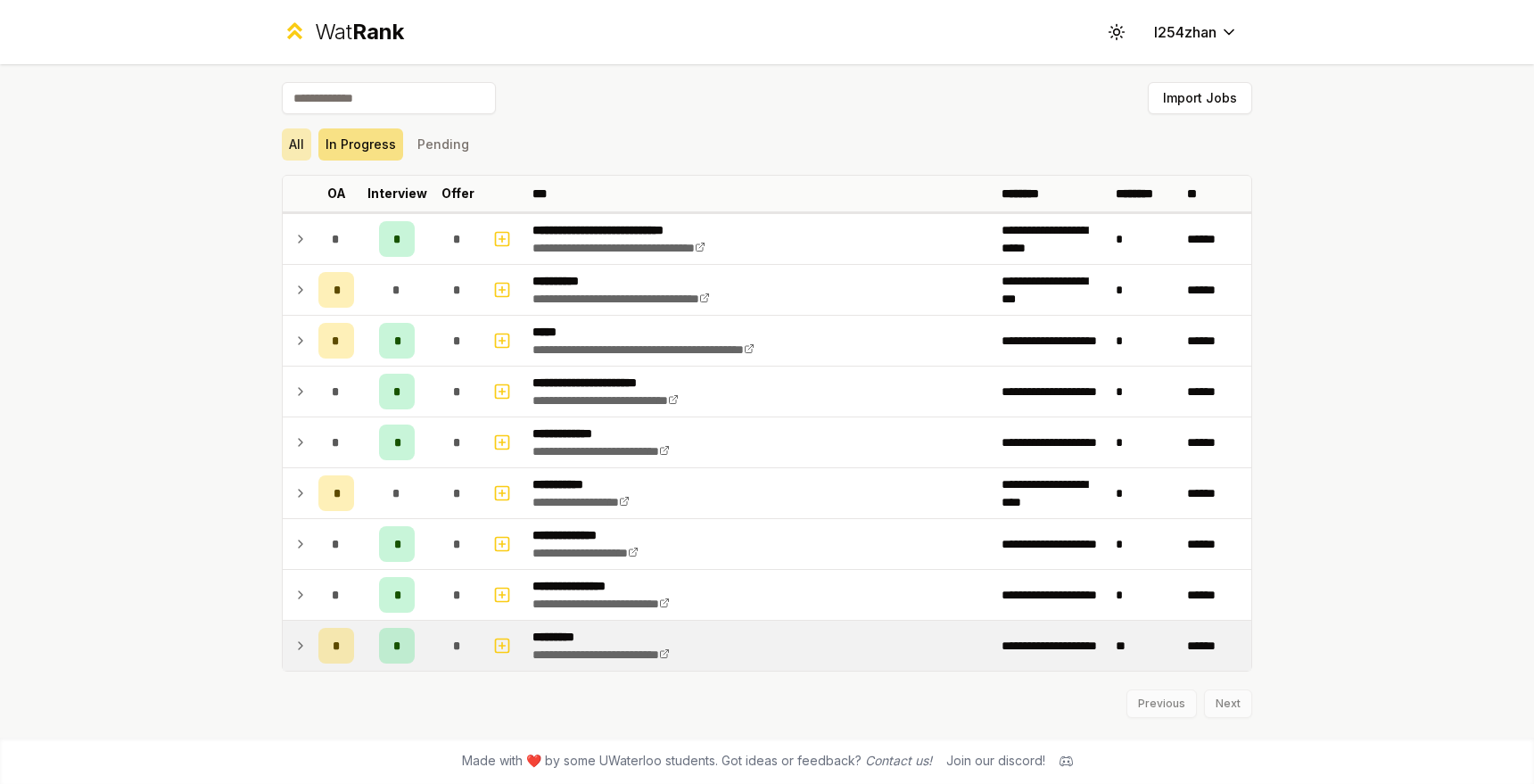
click at [302, 150] on button "All" at bounding box center [296, 144] width 30 height 32
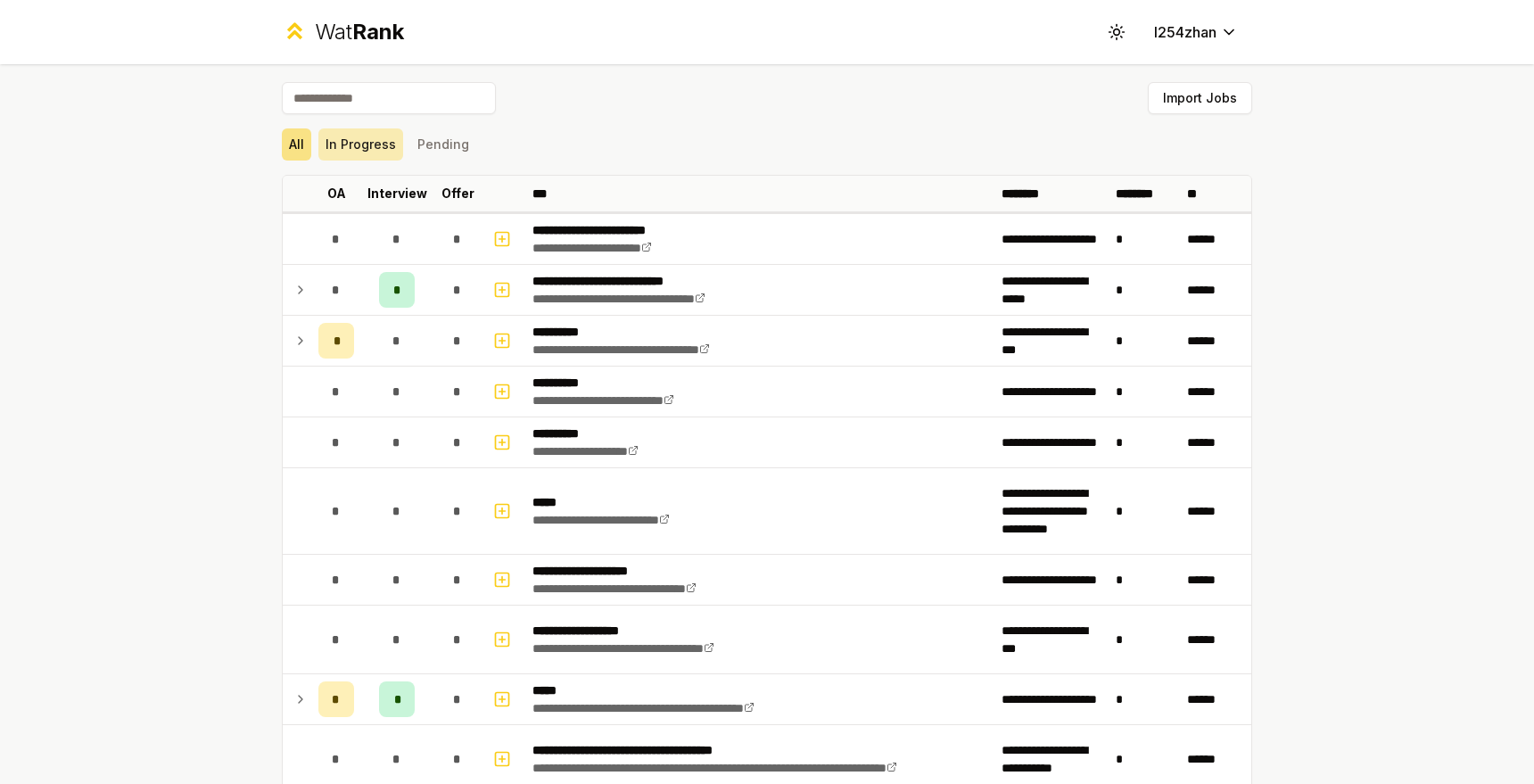
click at [359, 139] on button "In Progress" at bounding box center [361, 144] width 85 height 32
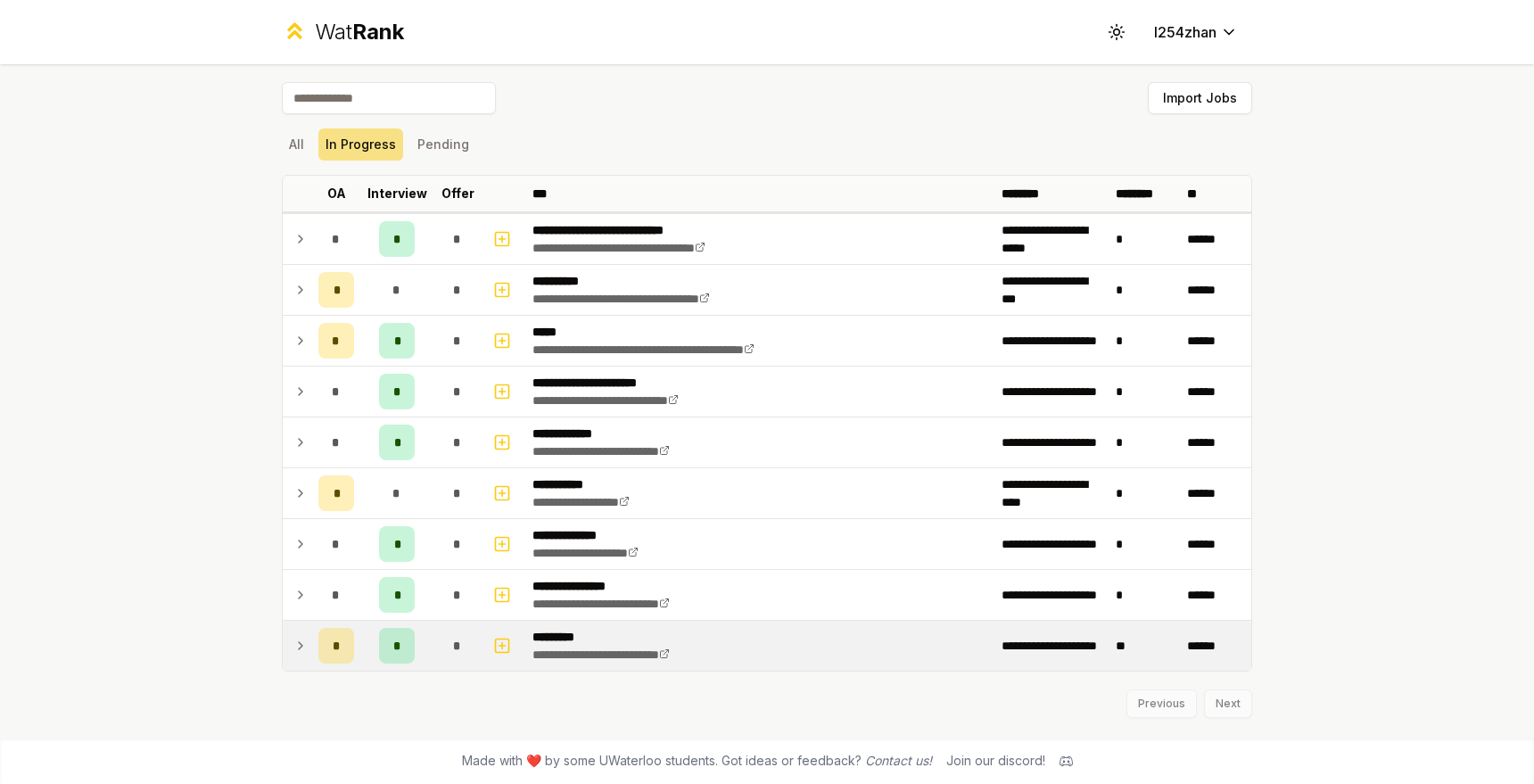
click at [841, 626] on td "**********" at bounding box center [760, 645] width 469 height 50
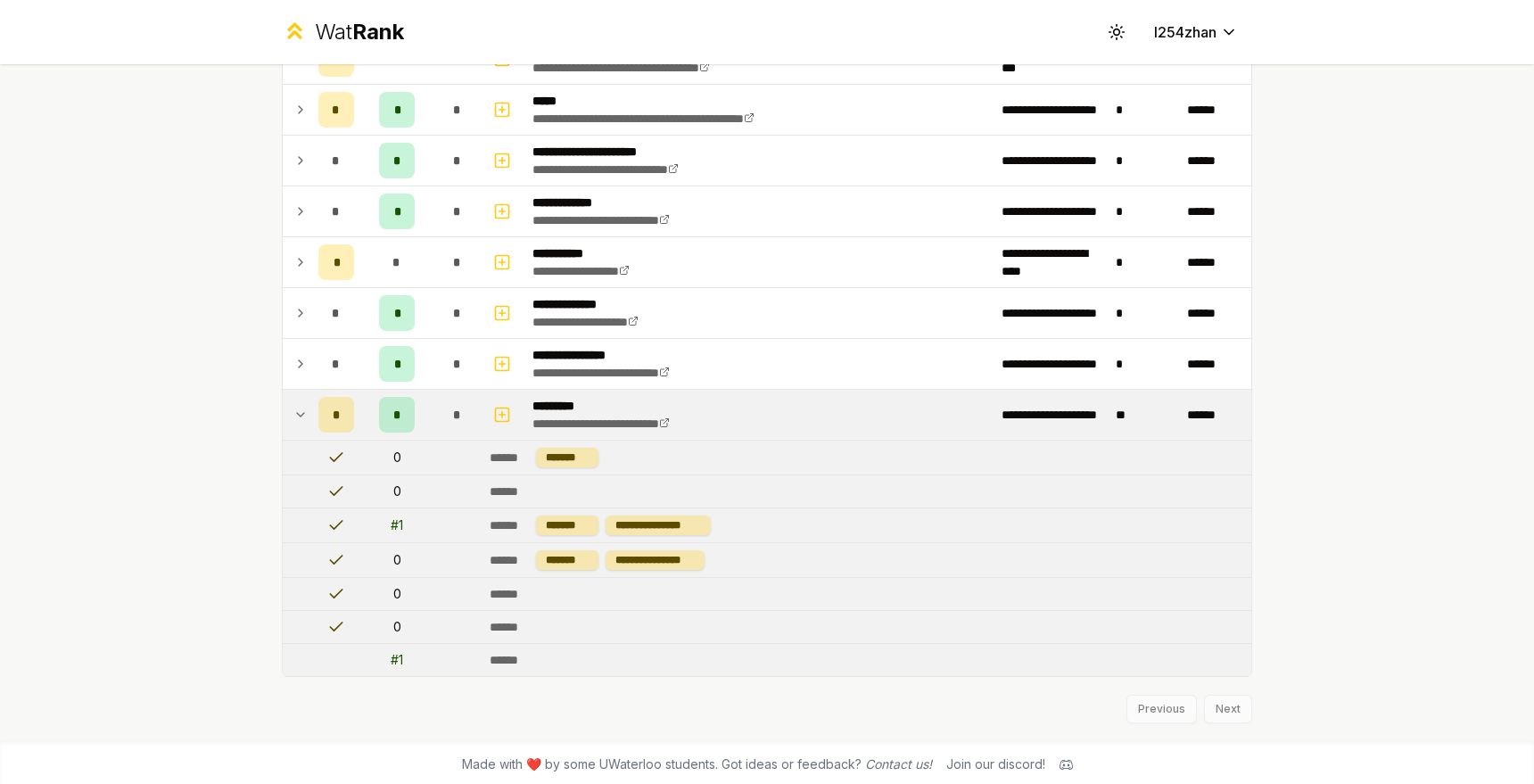
scroll to position [234, 0]
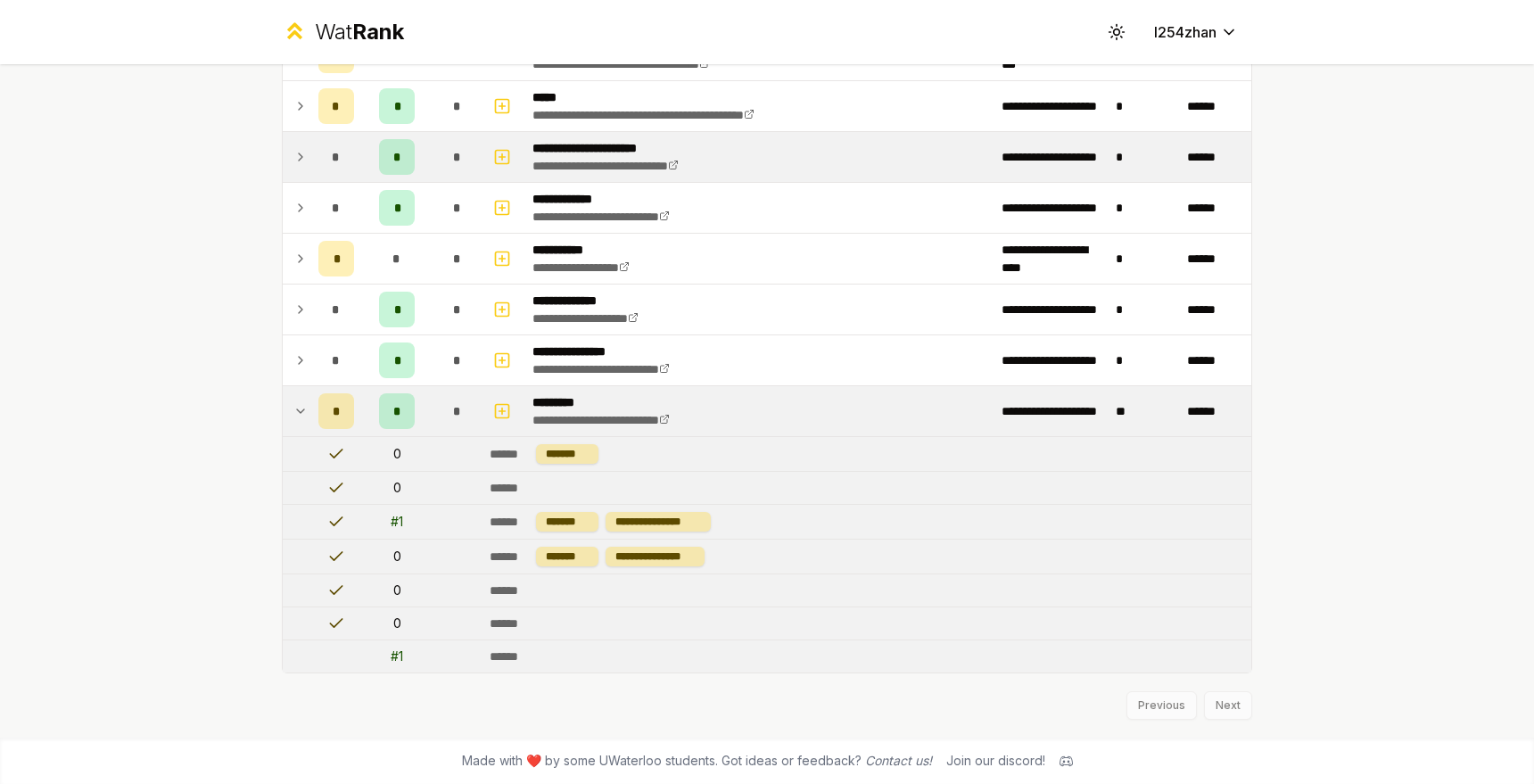
click at [470, 409] on td "*" at bounding box center [457, 411] width 50 height 50
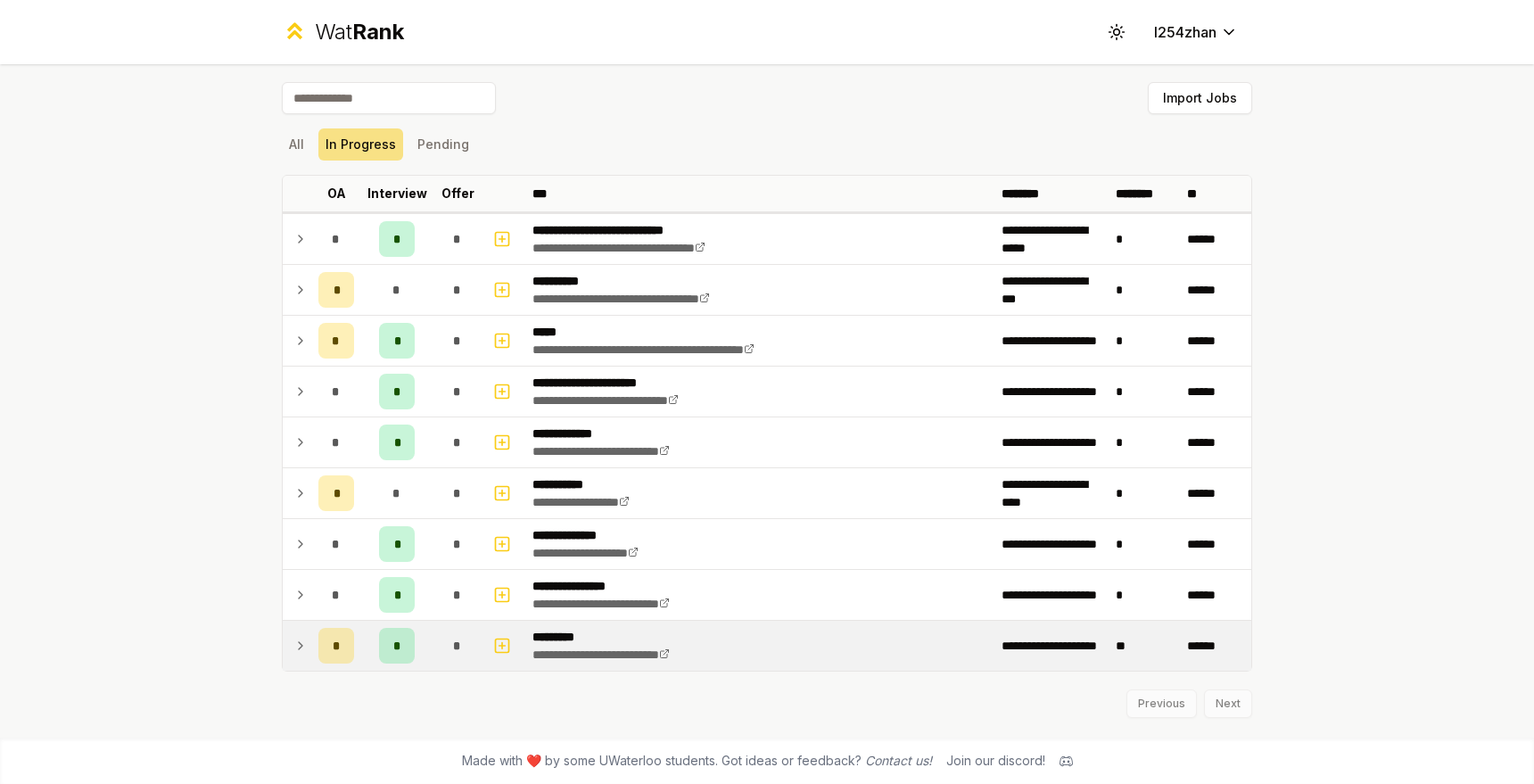
click at [399, 643] on span "*" at bounding box center [396, 645] width 8 height 18
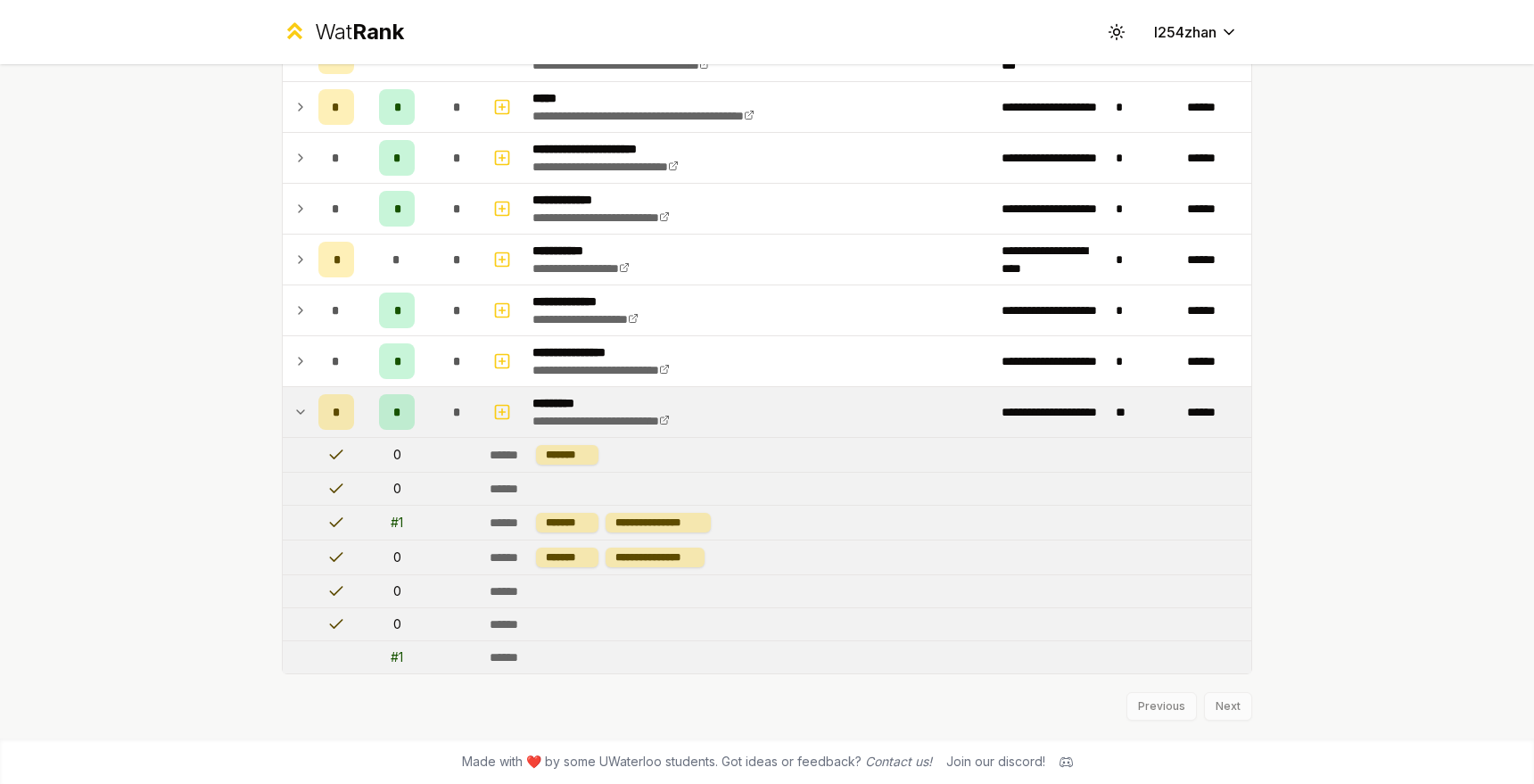
scroll to position [234, 0]
click at [399, 524] on td "# 1" at bounding box center [397, 522] width 72 height 34
click at [432, 435] on td "*" at bounding box center [457, 411] width 50 height 50
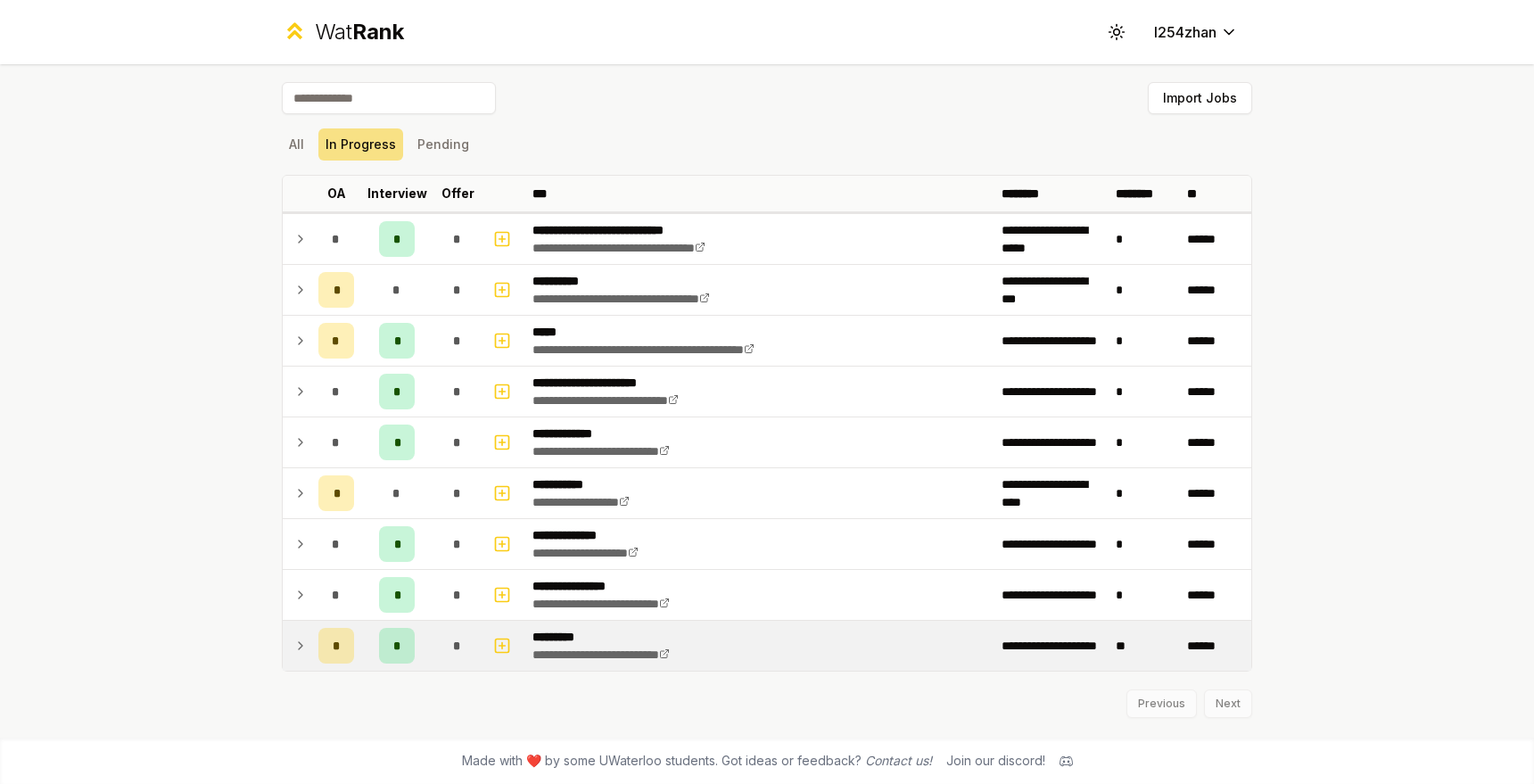
scroll to position [0, 0]
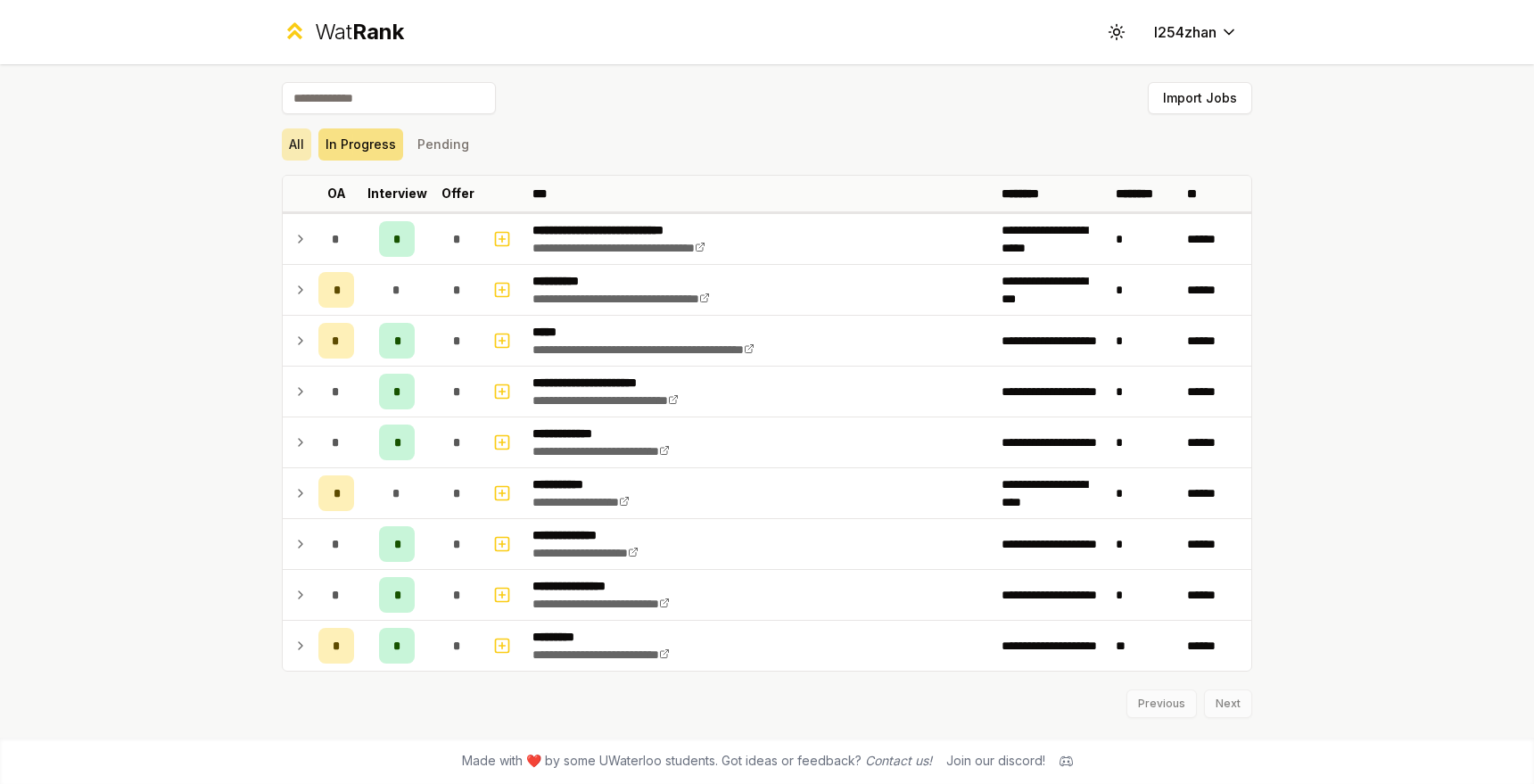
click at [297, 132] on button "All" at bounding box center [296, 144] width 30 height 32
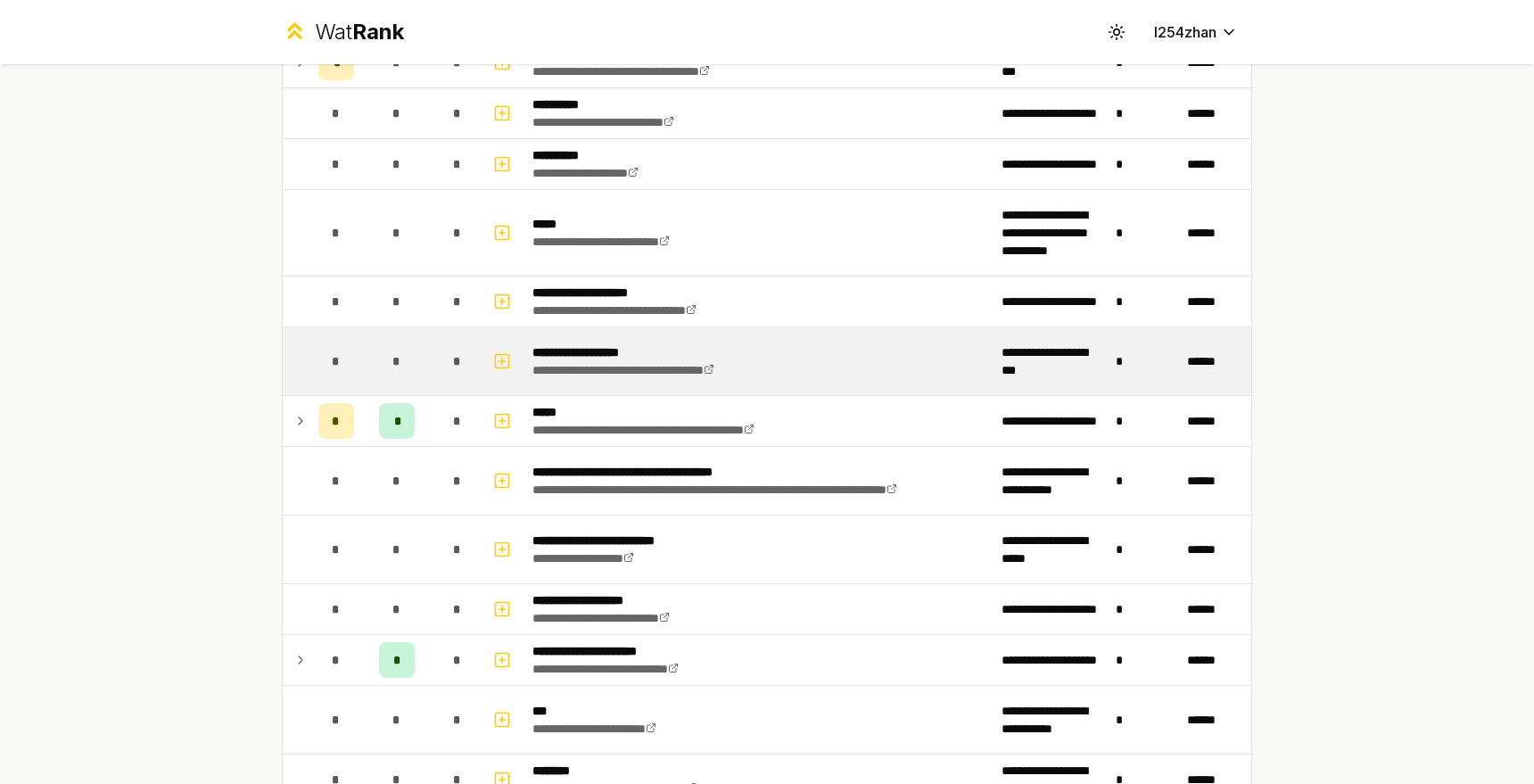
scroll to position [214, 0]
